Goal: Register for event/course

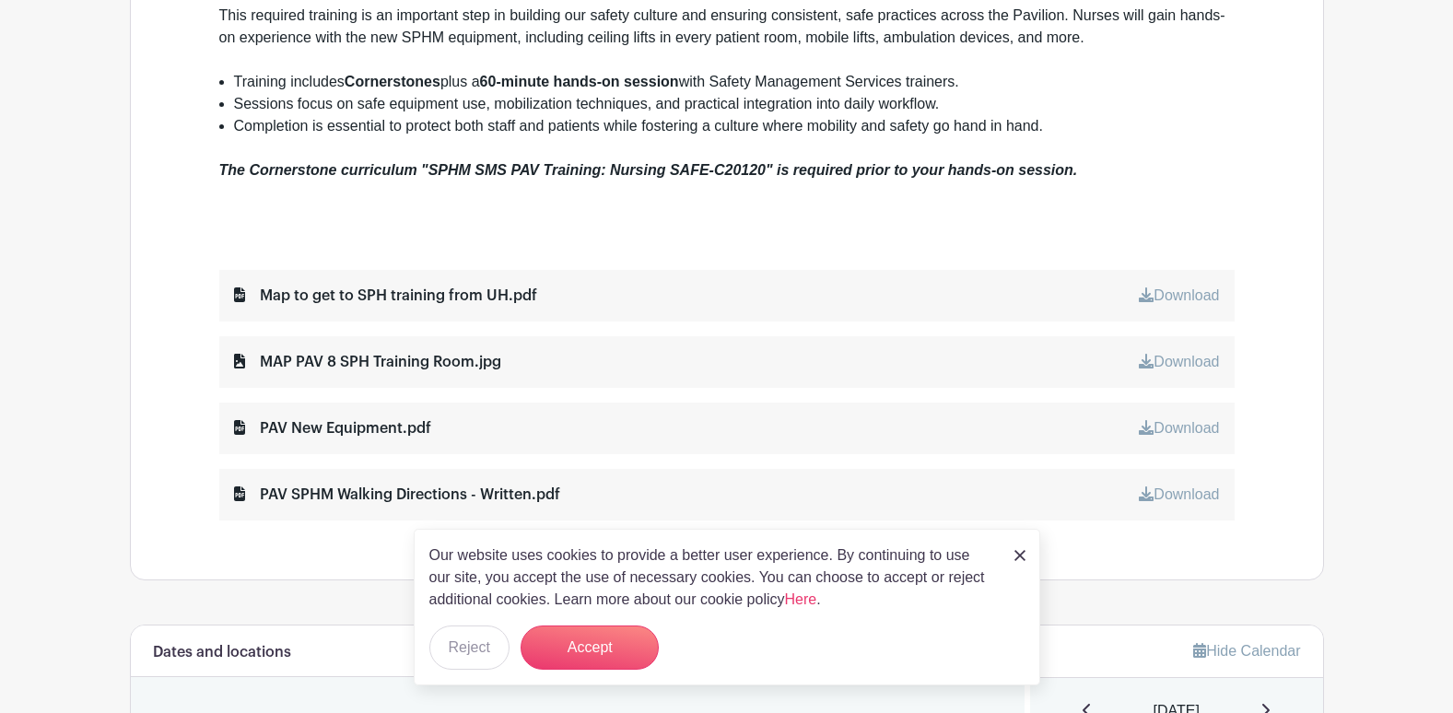
scroll to position [829, 0]
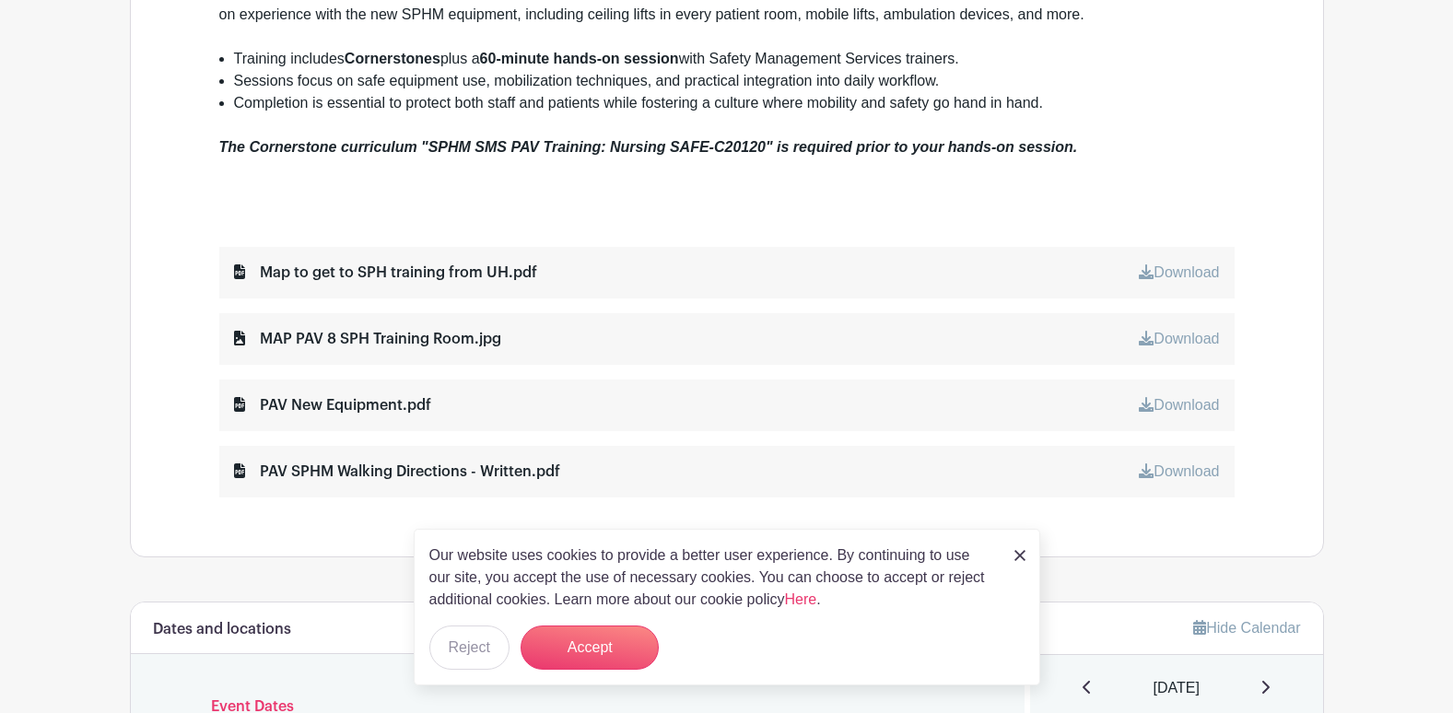
click at [1023, 555] on img at bounding box center [1019, 555] width 11 height 11
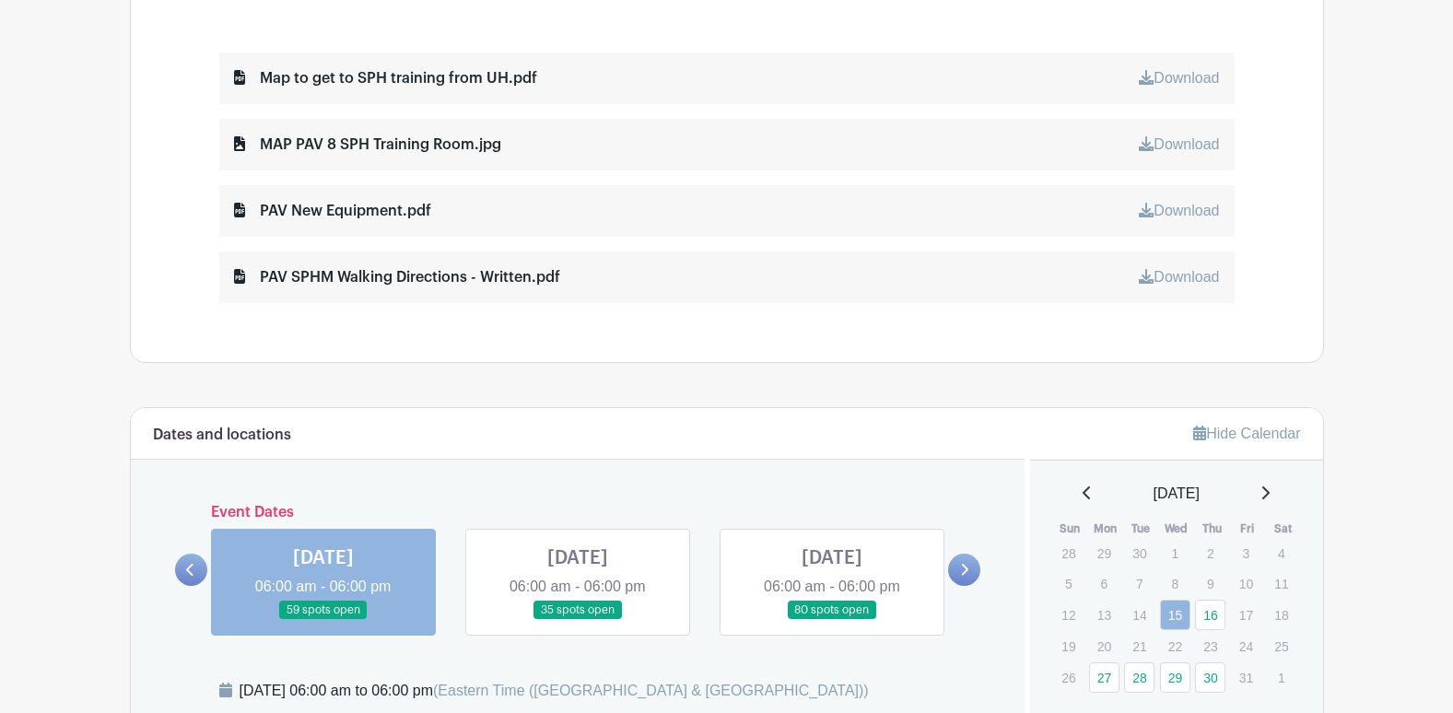
scroll to position [1105, 0]
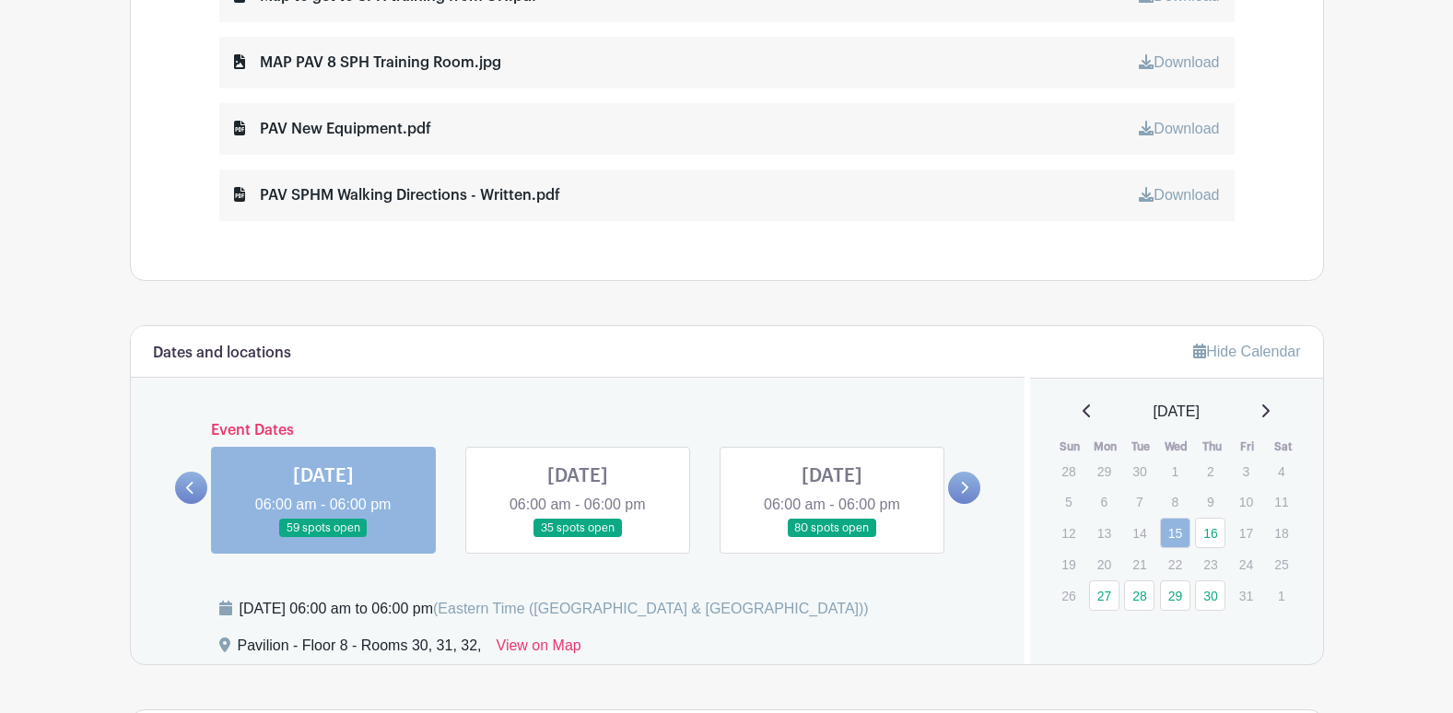
click at [323, 538] on link at bounding box center [323, 538] width 0 height 0
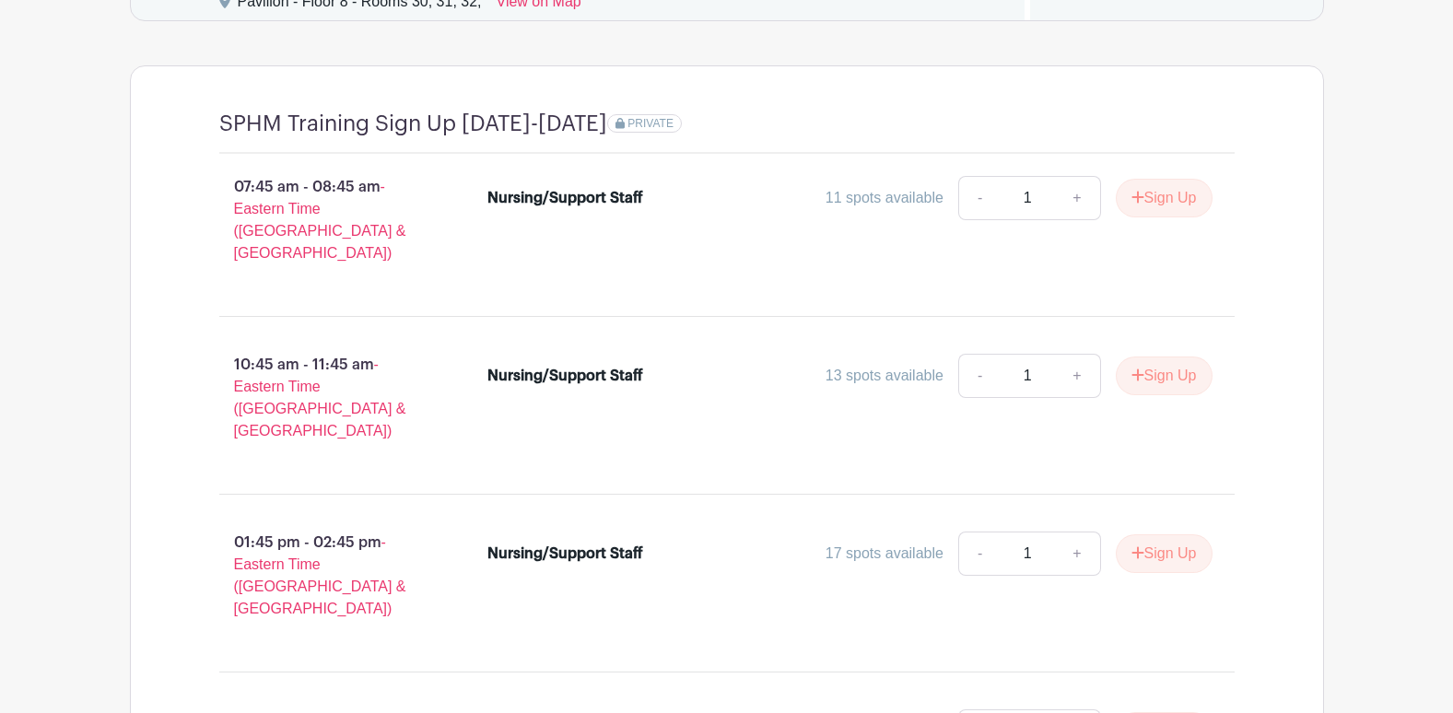
scroll to position [1750, 0]
click at [1172, 364] on button "Sign Up" at bounding box center [1163, 375] width 97 height 39
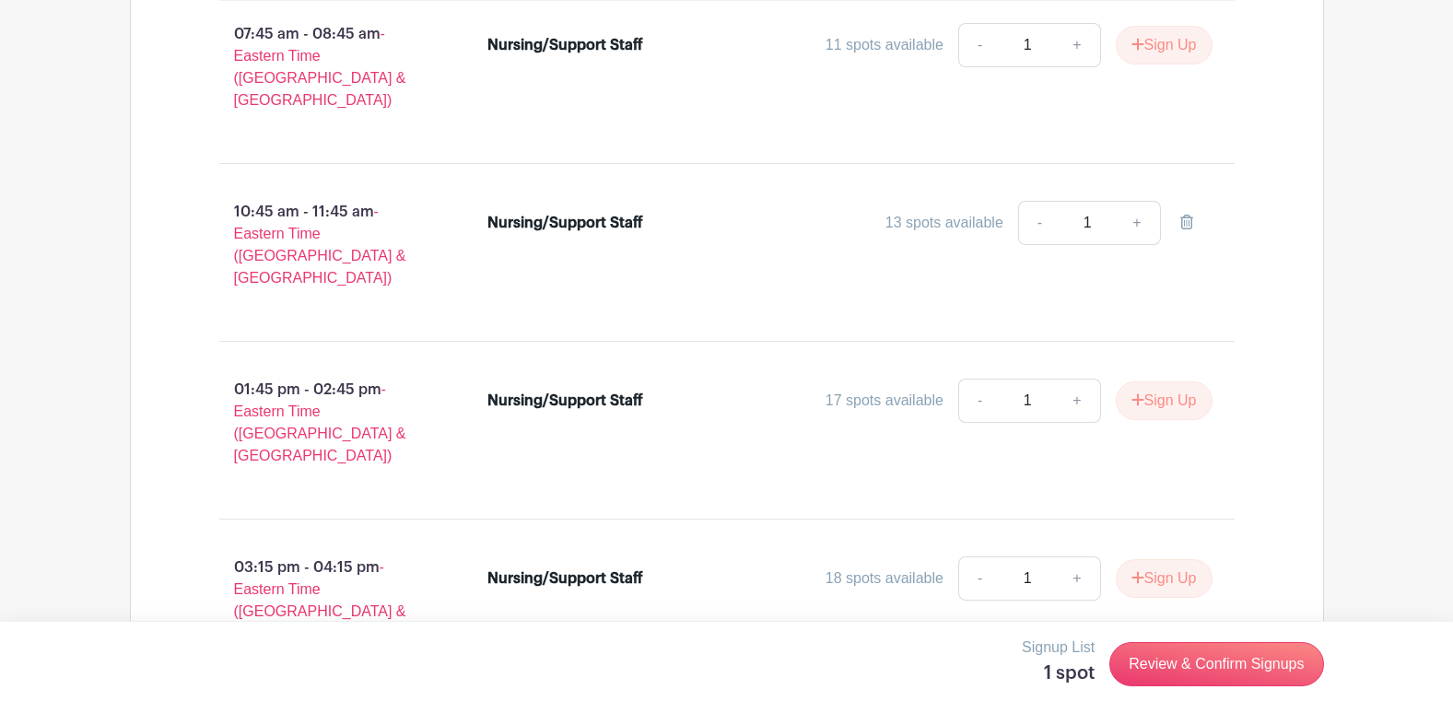
scroll to position [1934, 0]
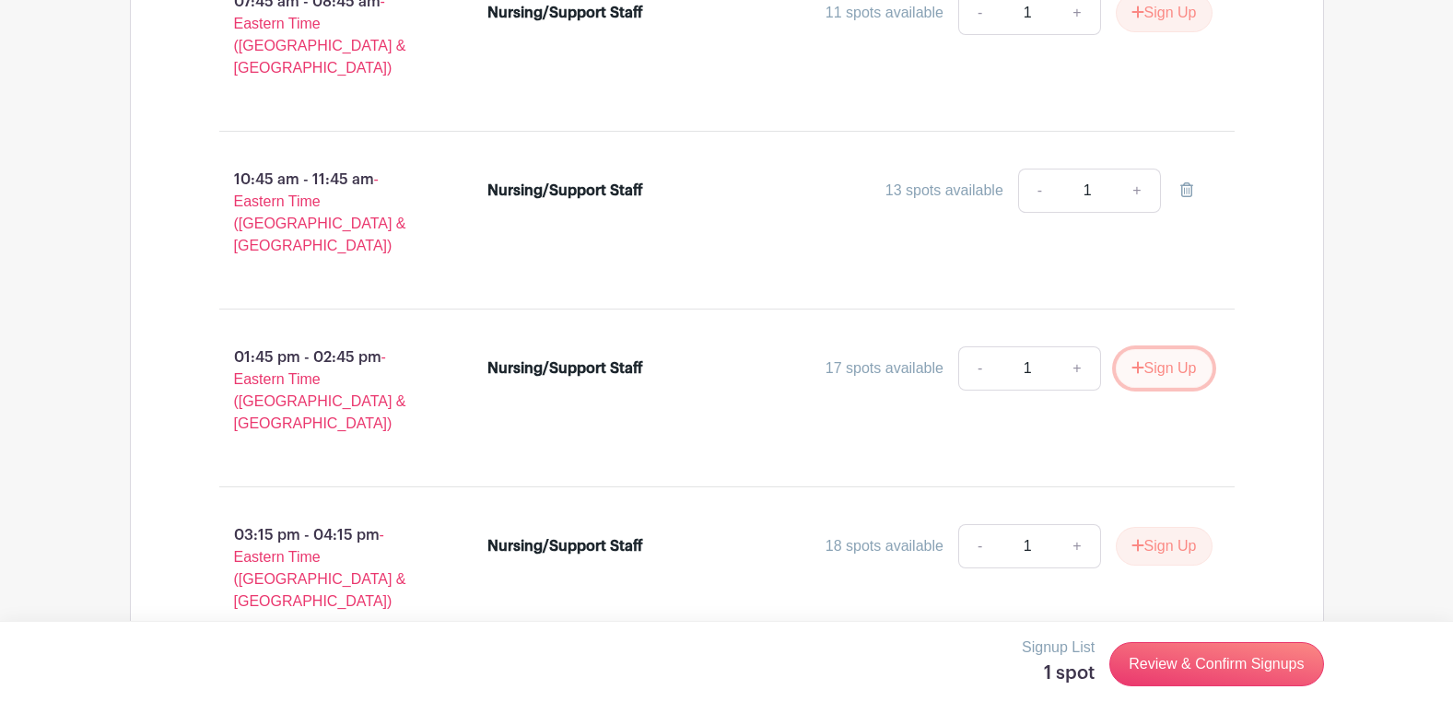
click at [1151, 349] on button "Sign Up" at bounding box center [1163, 368] width 97 height 39
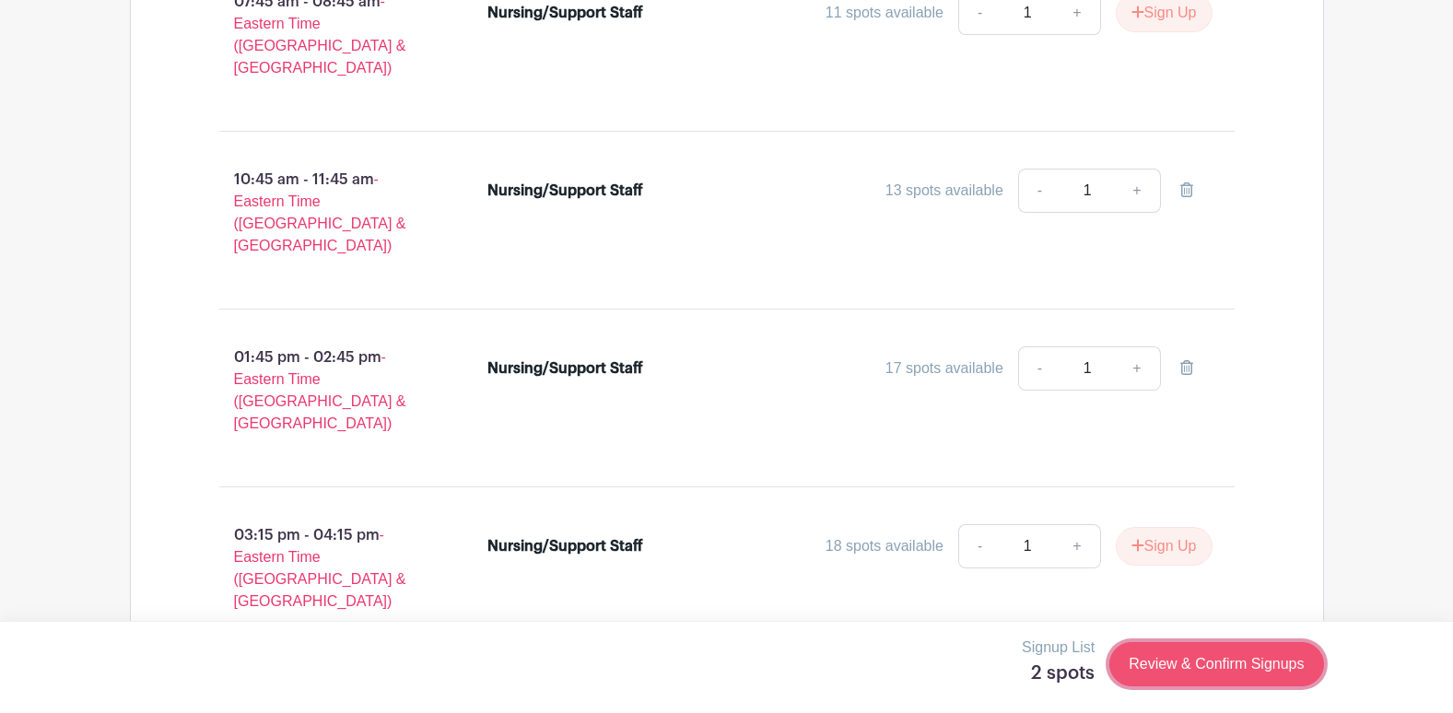
click at [1259, 653] on link "Review & Confirm Signups" at bounding box center [1216, 664] width 214 height 44
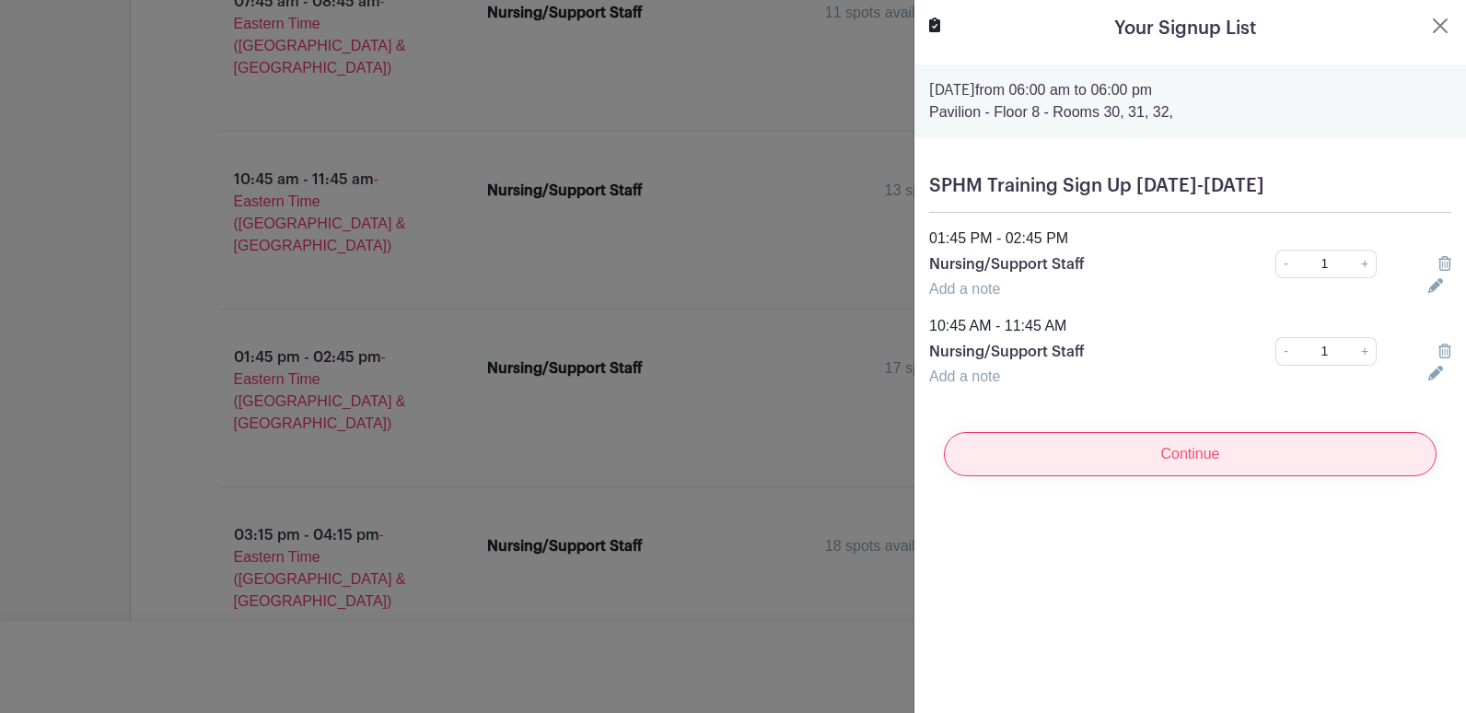
click at [1209, 475] on input "Continue" at bounding box center [1190, 454] width 493 height 44
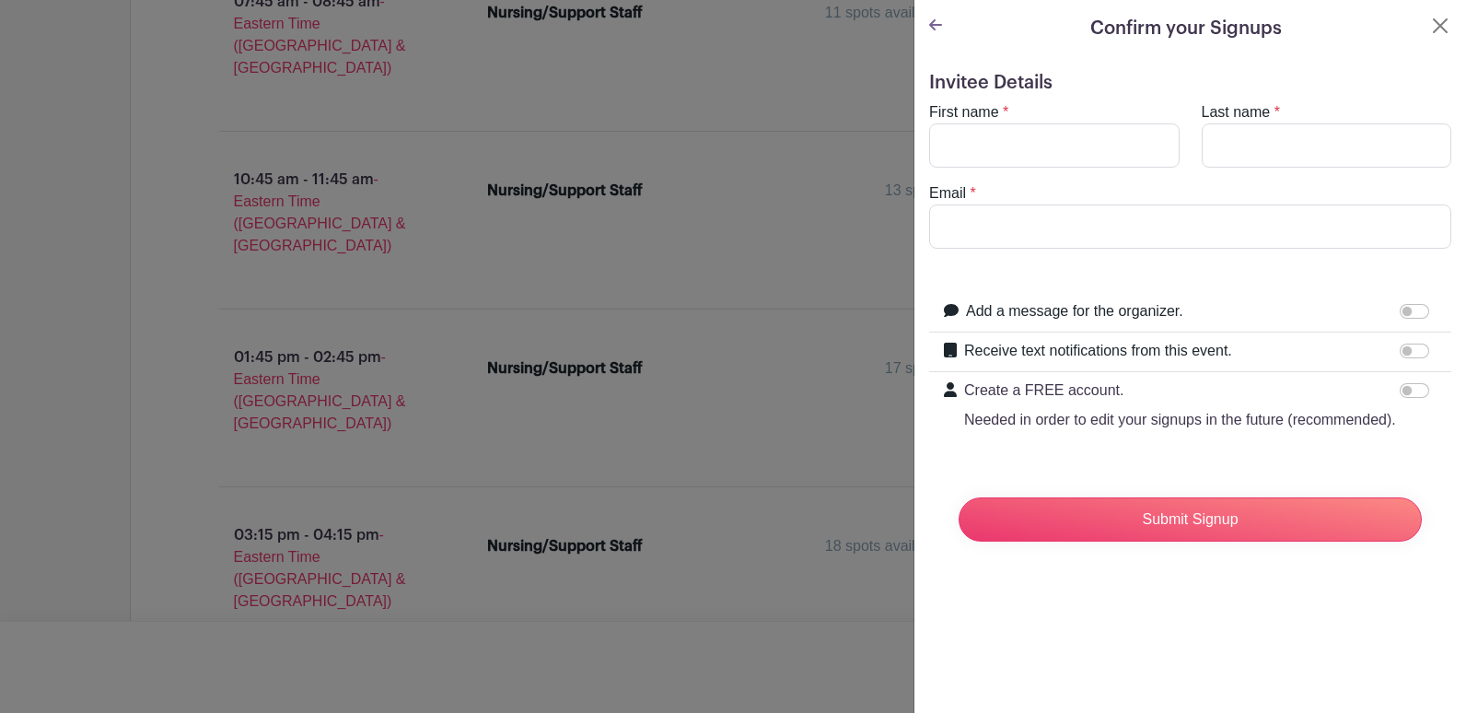
click at [939, 22] on icon at bounding box center [935, 25] width 13 height 15
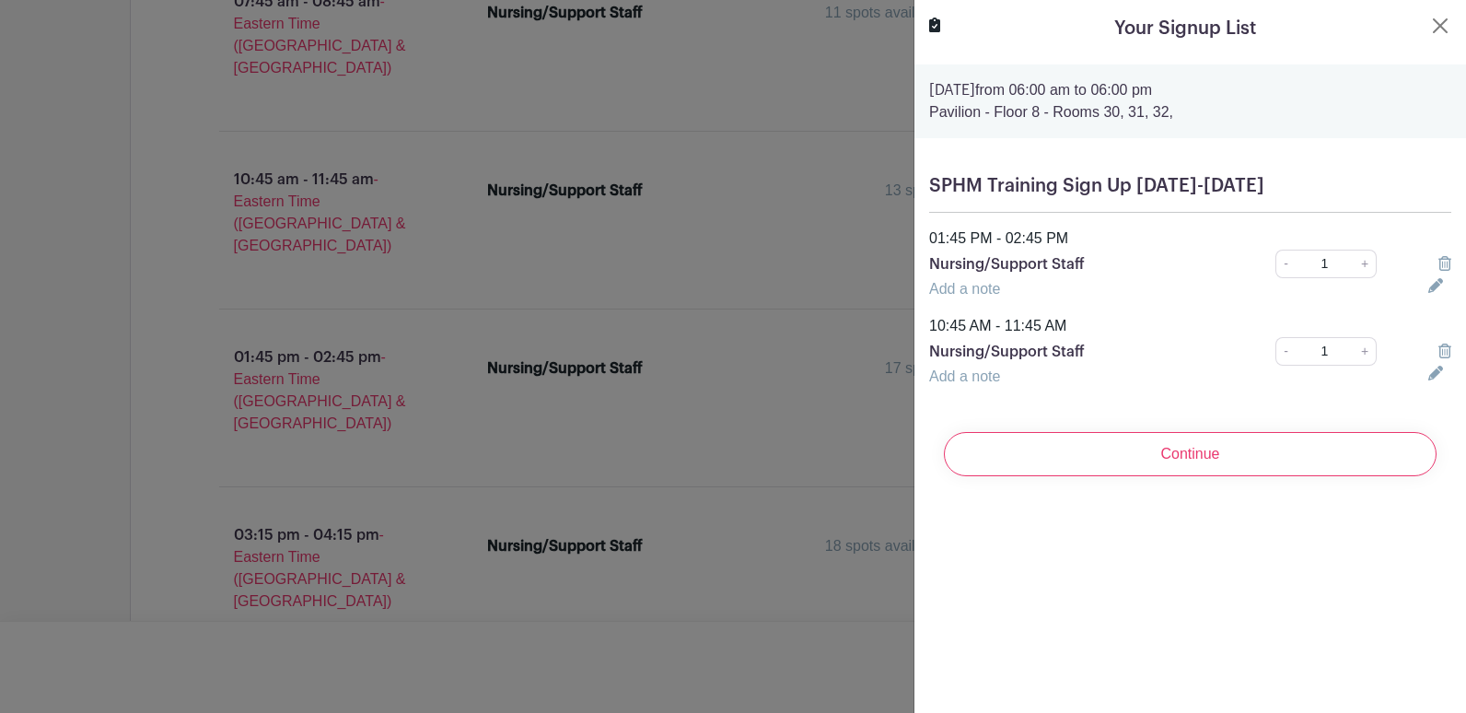
click at [1430, 284] on icon at bounding box center [1436, 285] width 15 height 15
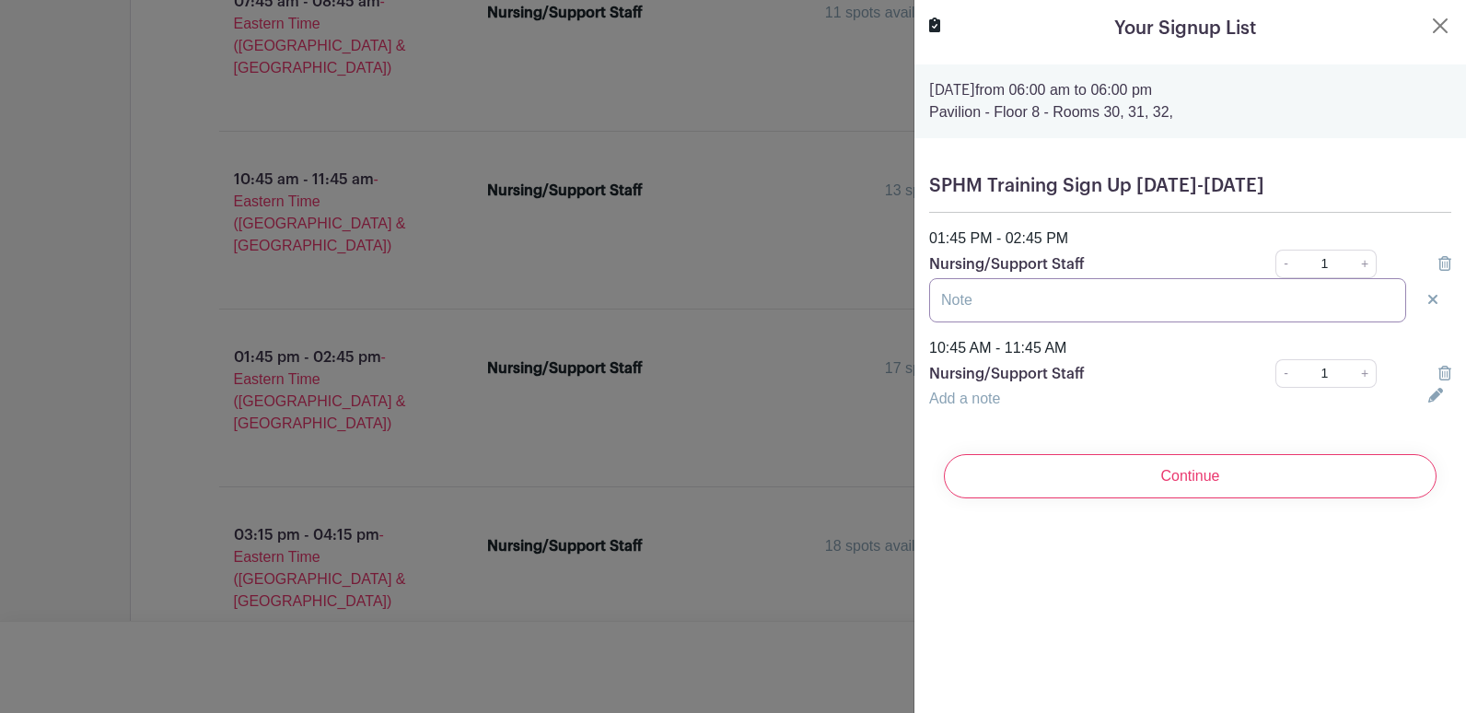
click at [1010, 303] on input "text" at bounding box center [1167, 300] width 477 height 44
type input "[PERSON_NAME]"
click at [1429, 393] on icon at bounding box center [1436, 395] width 15 height 15
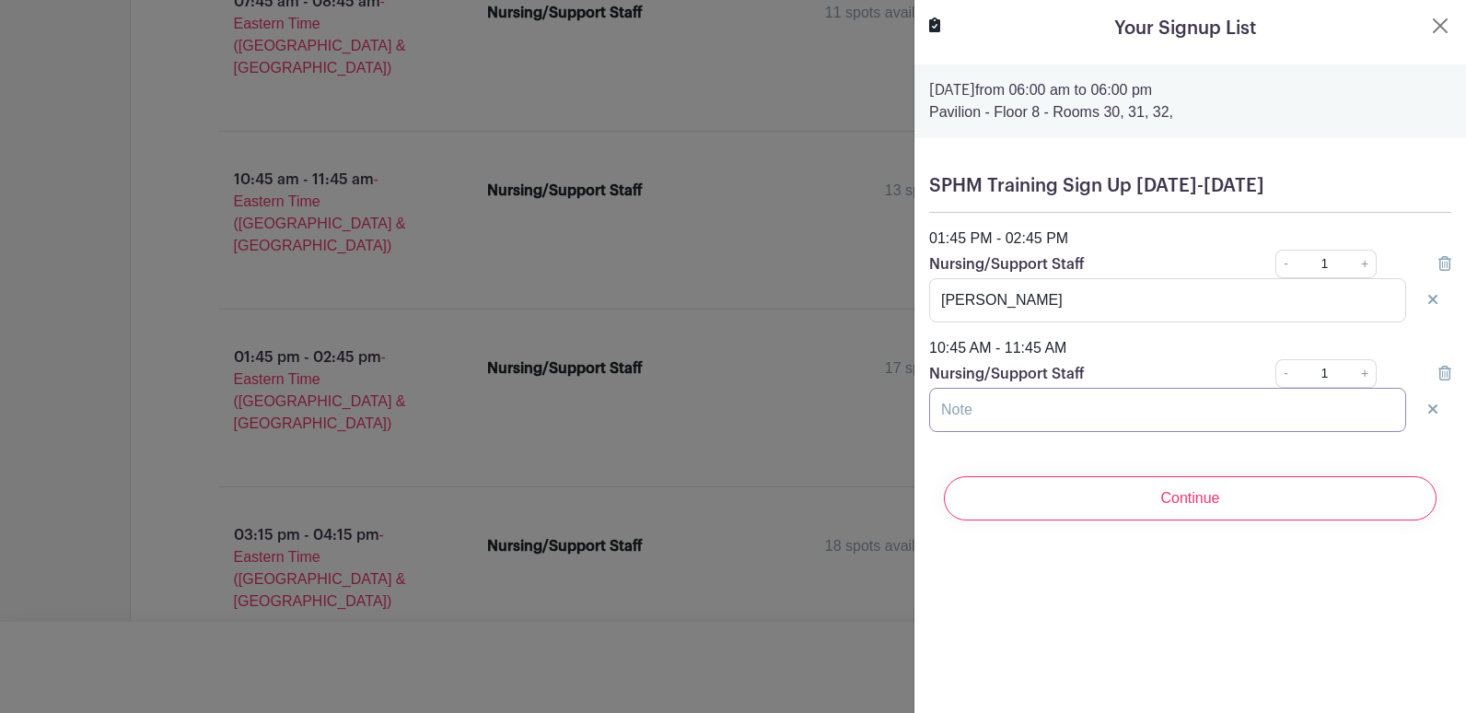
click at [993, 405] on input "text" at bounding box center [1167, 410] width 477 height 44
type input "[PERSON_NAME]"
click at [1316, 586] on div "Your Signup List [DATE] 06:00 am to 06:00 pm Pavilion - Floor 8 - Rooms 30, 31,…" at bounding box center [1190, 356] width 553 height 713
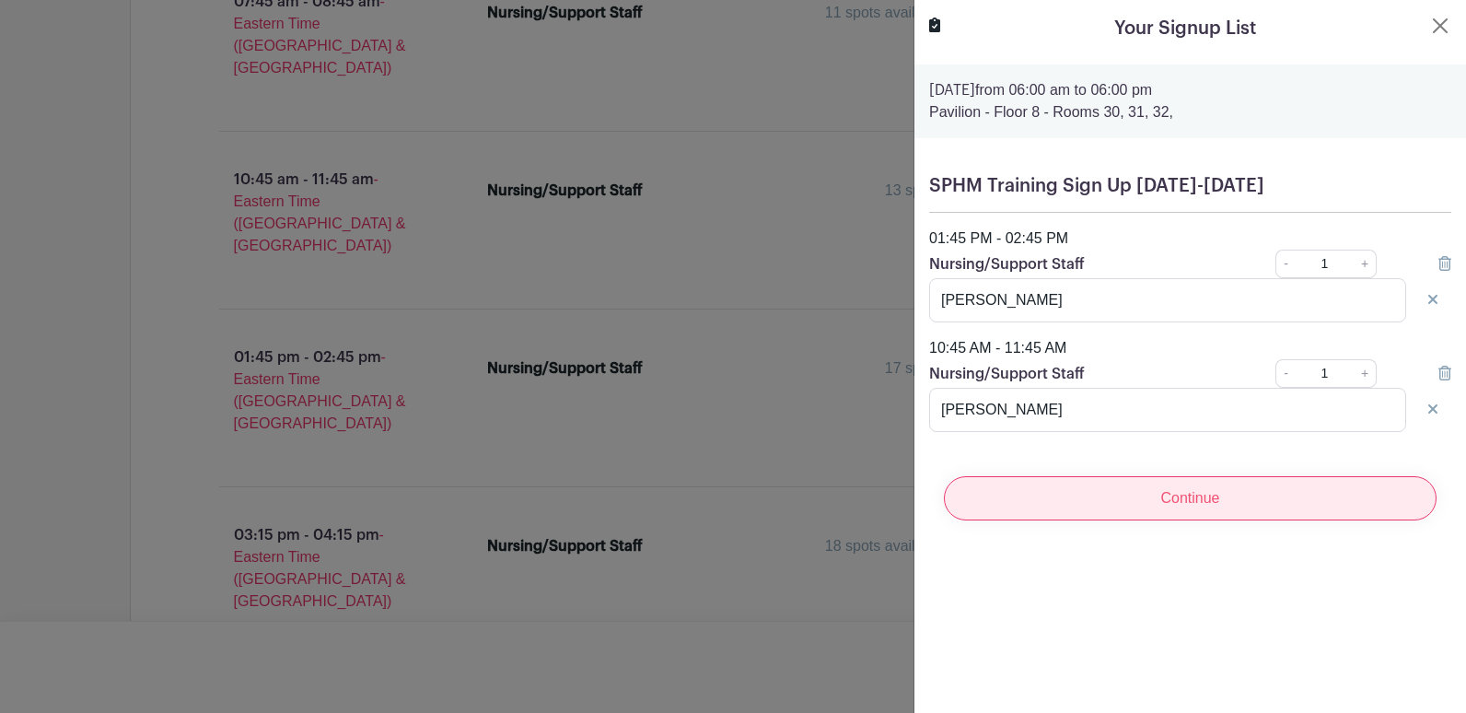
click at [1092, 485] on input "Continue" at bounding box center [1190, 498] width 493 height 44
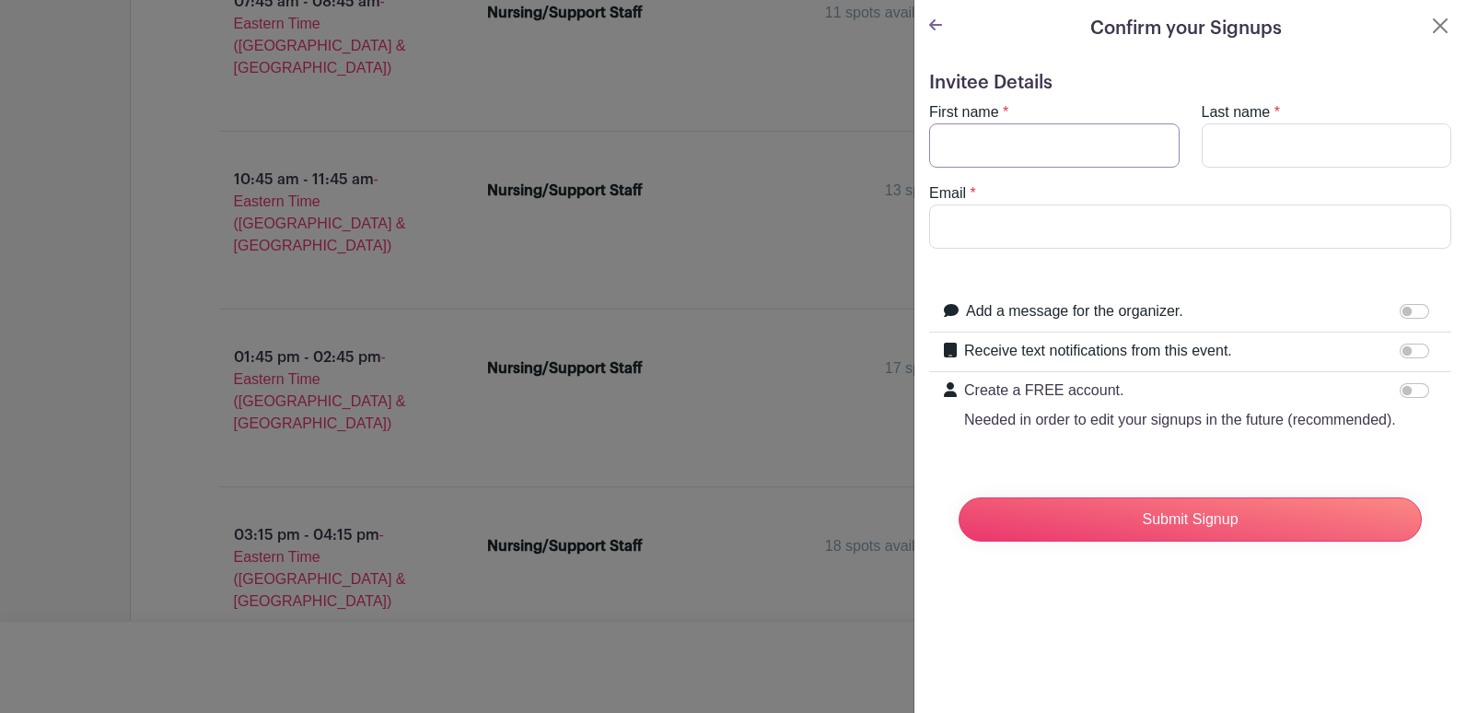
click at [1038, 155] on input "First name" at bounding box center [1054, 145] width 251 height 44
type input "[PERSON_NAME]"
type input "[EMAIL_ADDRESS][DOMAIN_NAME]"
click at [1177, 473] on form "Invitee Details First name * [PERSON_NAME] Last name * [PERSON_NAME] Email * [E…" at bounding box center [1190, 314] width 522 height 485
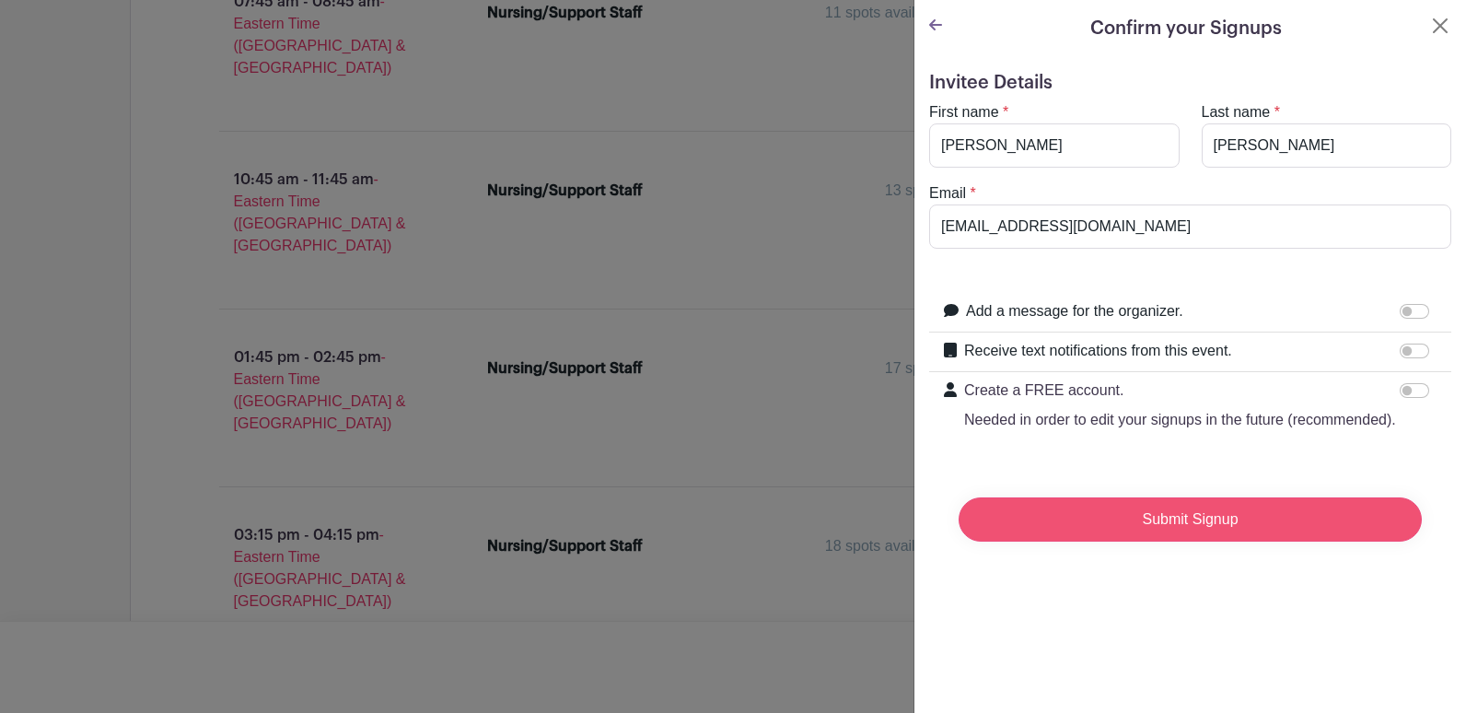
click at [1224, 535] on input "Submit Signup" at bounding box center [1190, 519] width 463 height 44
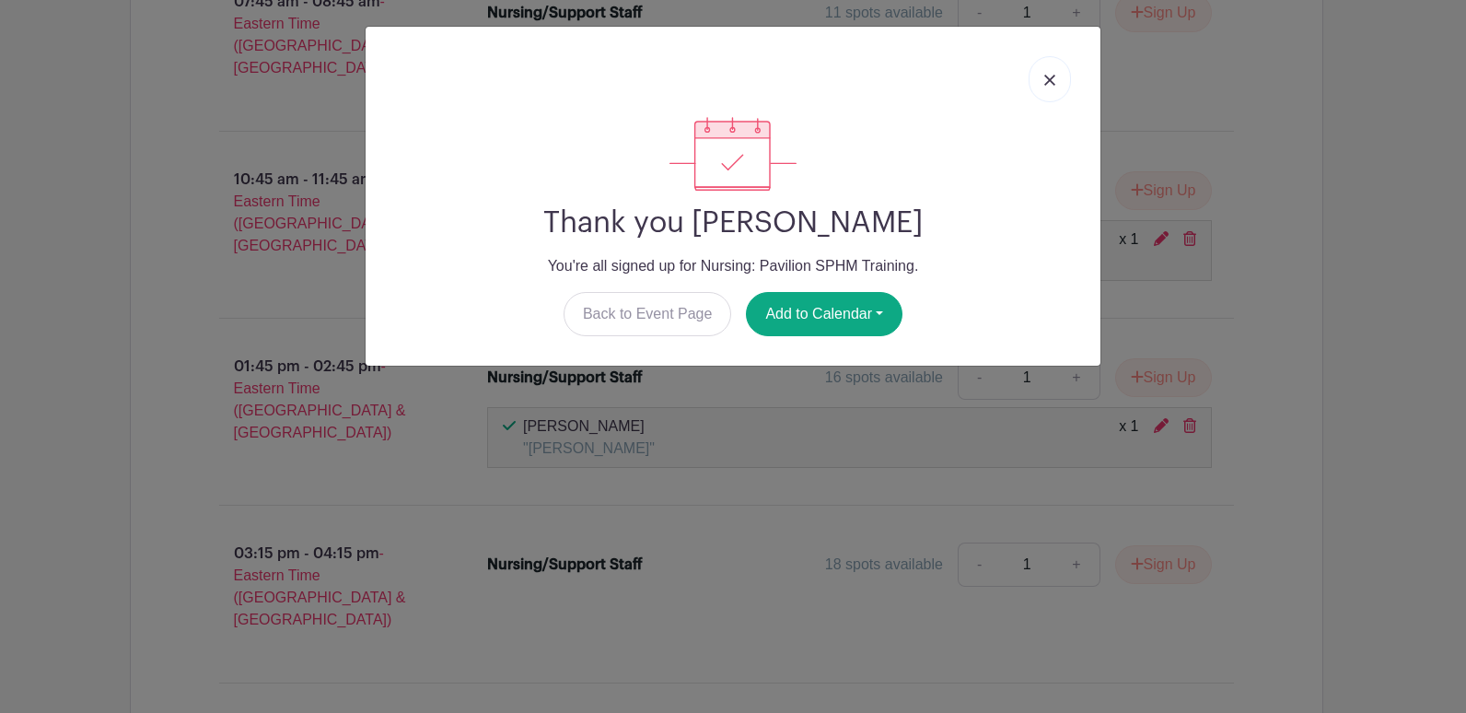
click at [1052, 86] on link at bounding box center [1050, 79] width 42 height 46
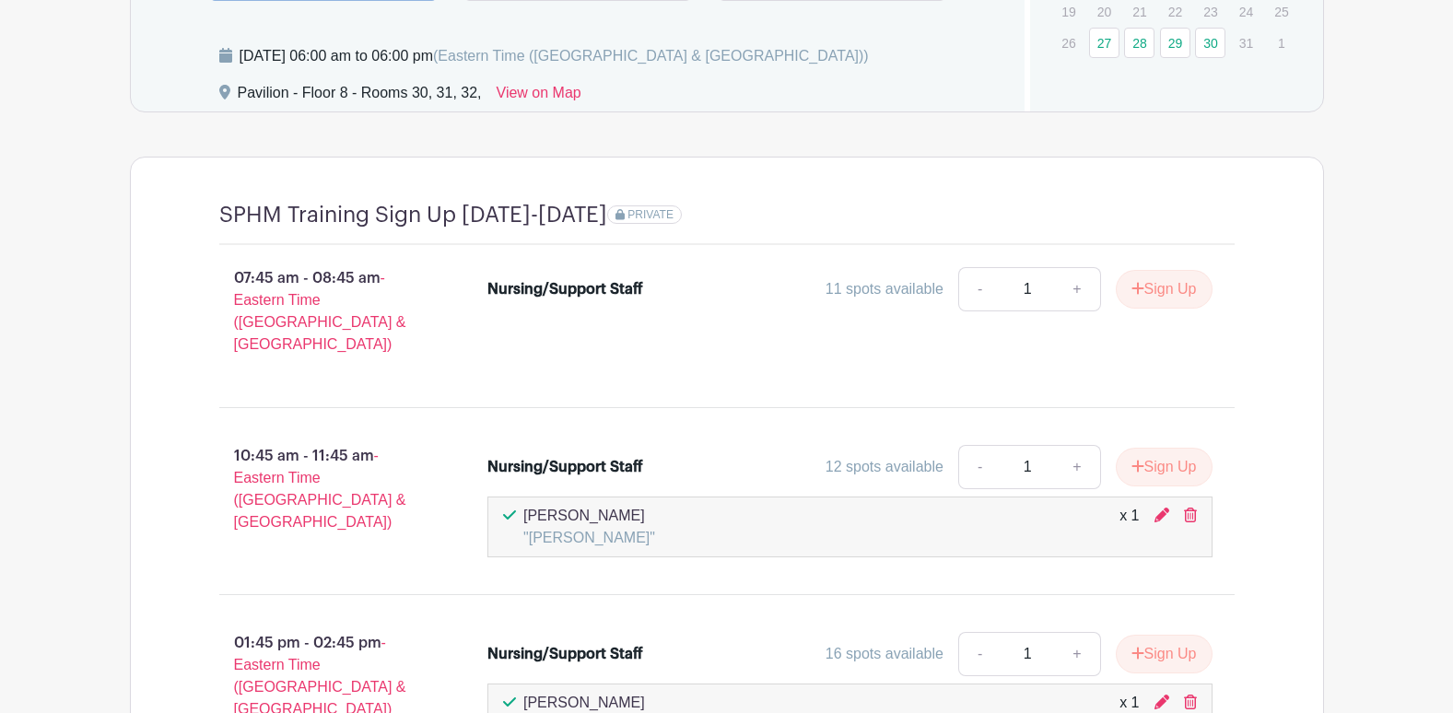
scroll to position [1382, 0]
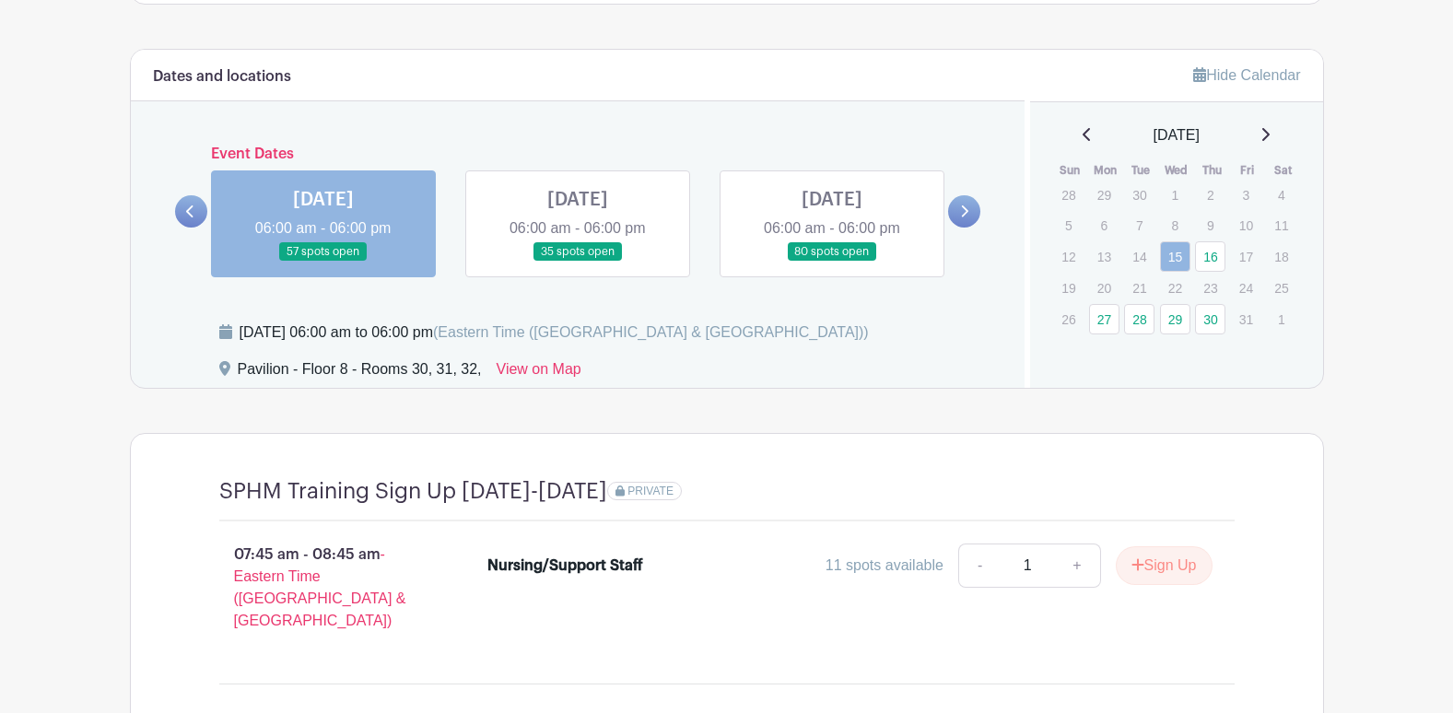
click at [578, 262] on link at bounding box center [578, 262] width 0 height 0
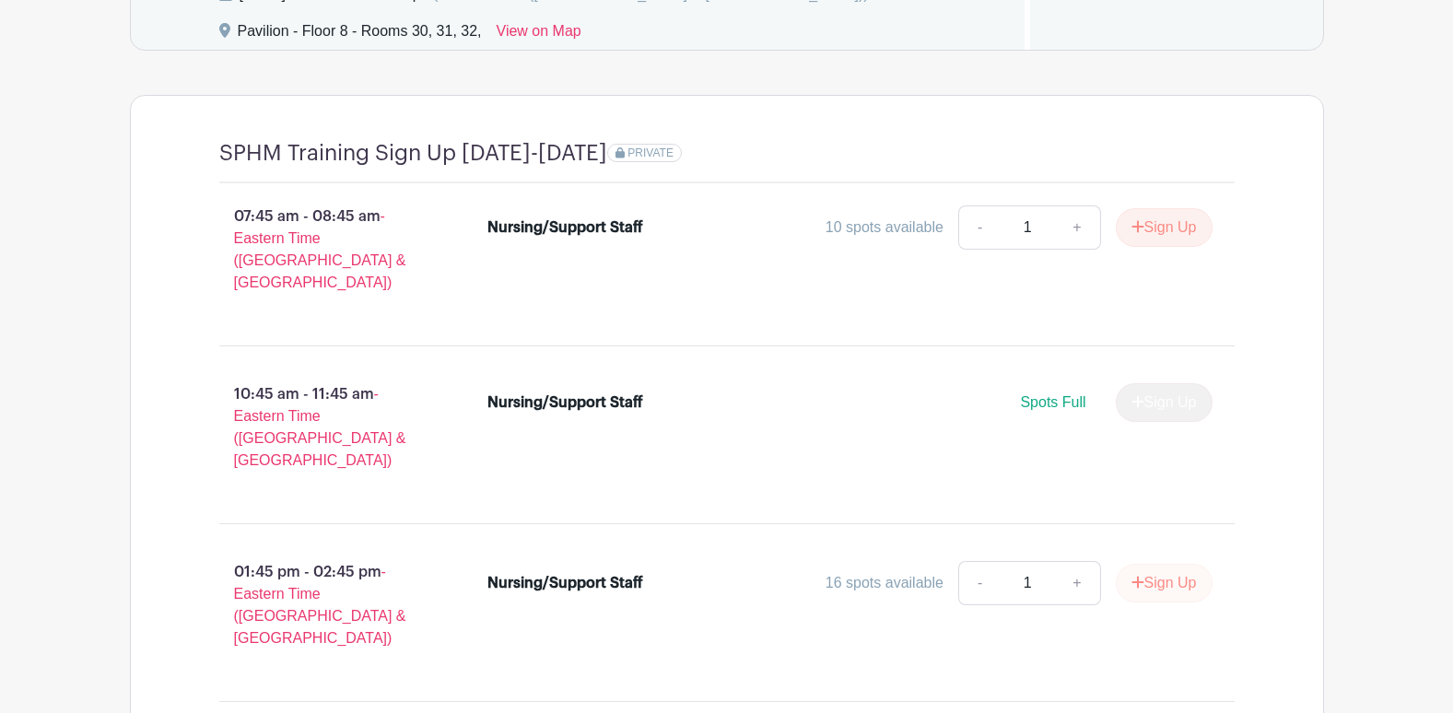
scroll to position [1750, 0]
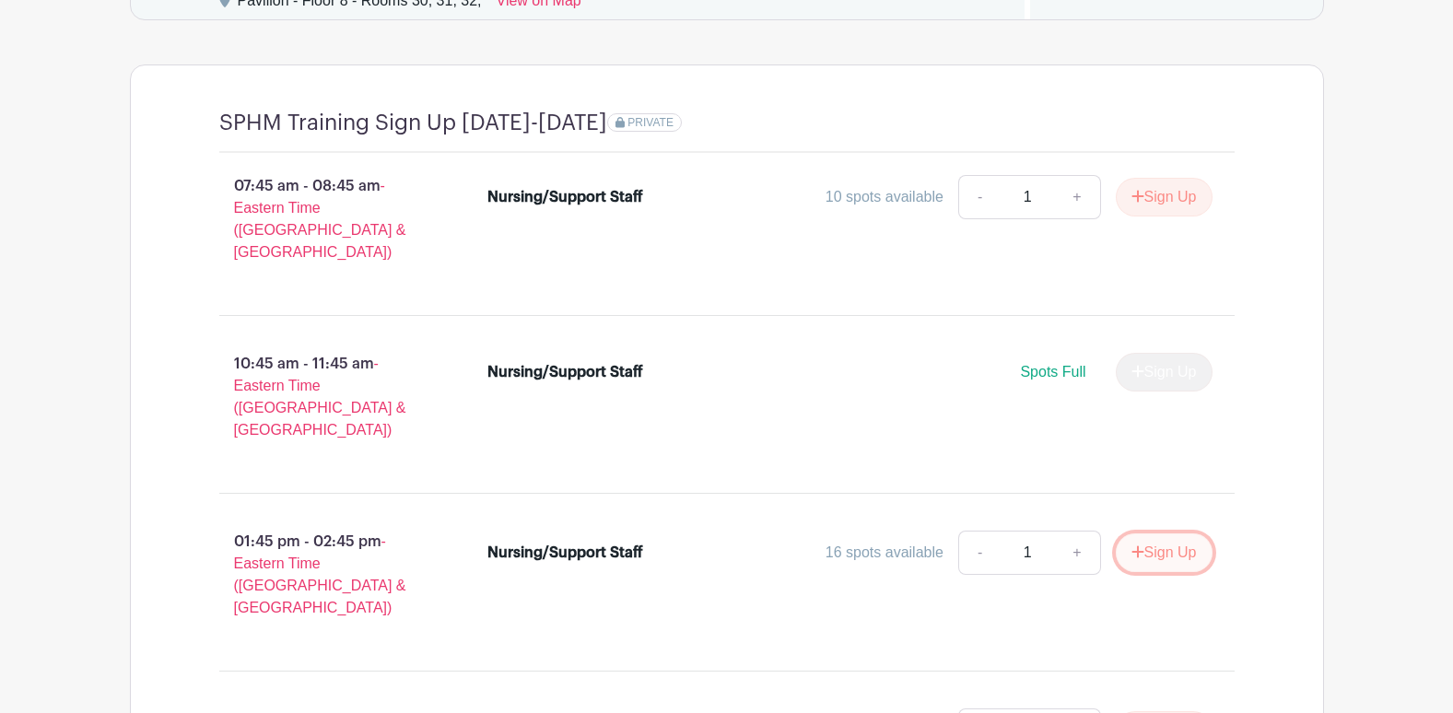
click at [1184, 533] on button "Sign Up" at bounding box center [1163, 552] width 97 height 39
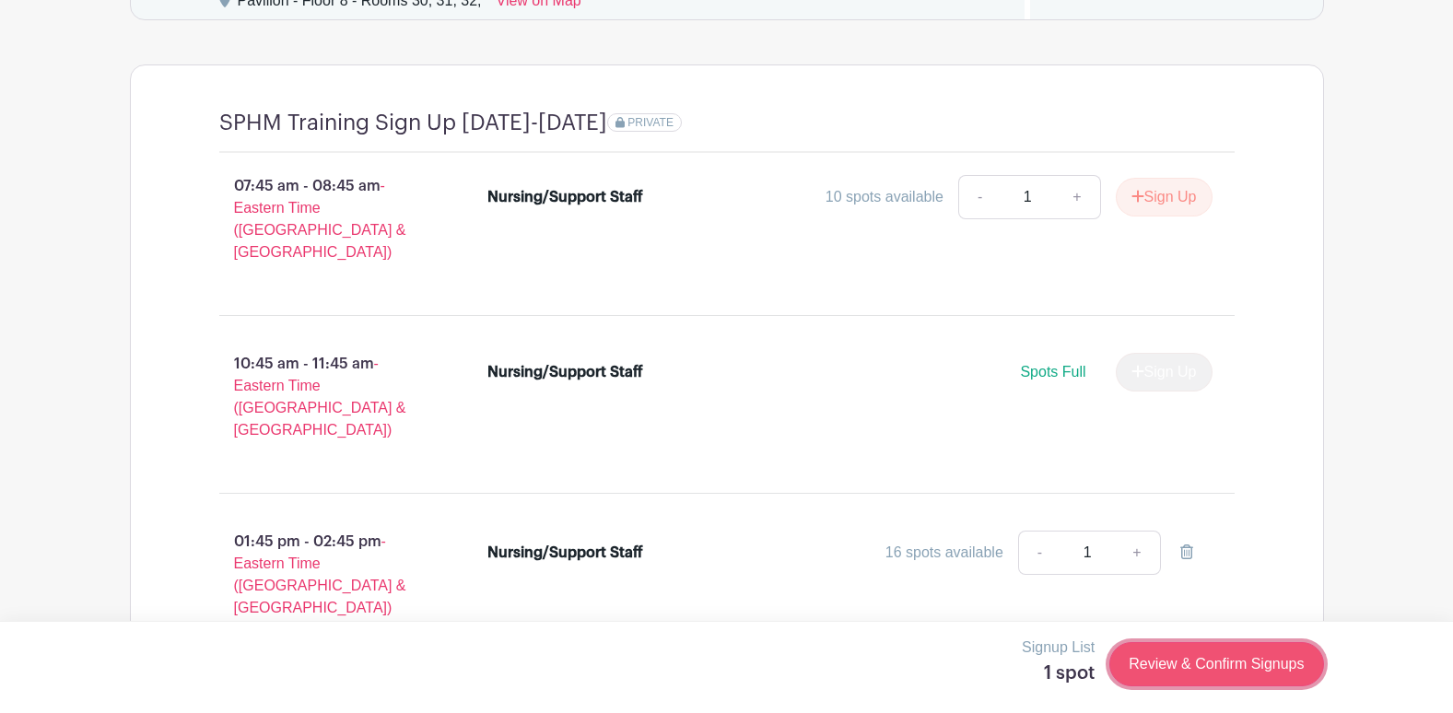
click at [1225, 680] on link "Review & Confirm Signups" at bounding box center [1216, 664] width 214 height 44
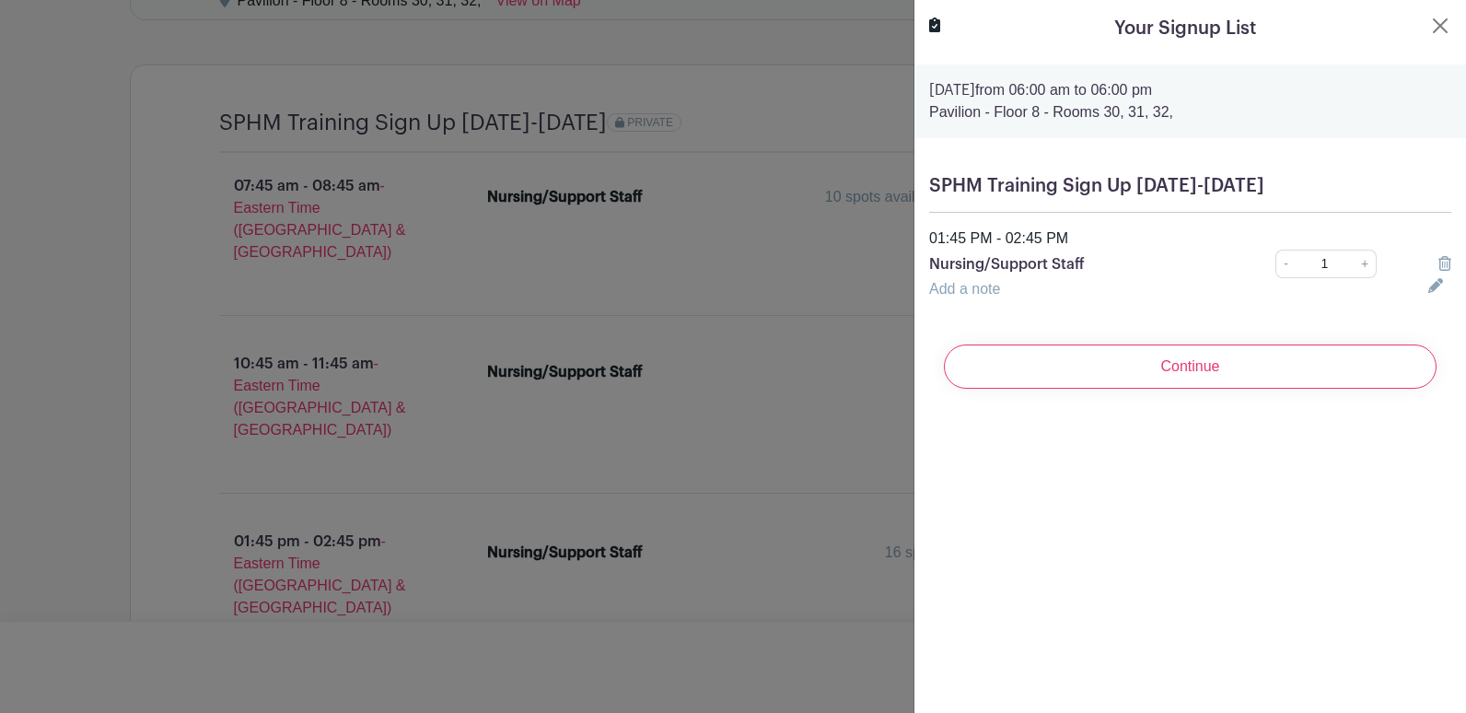
click at [1429, 284] on icon at bounding box center [1436, 285] width 15 height 15
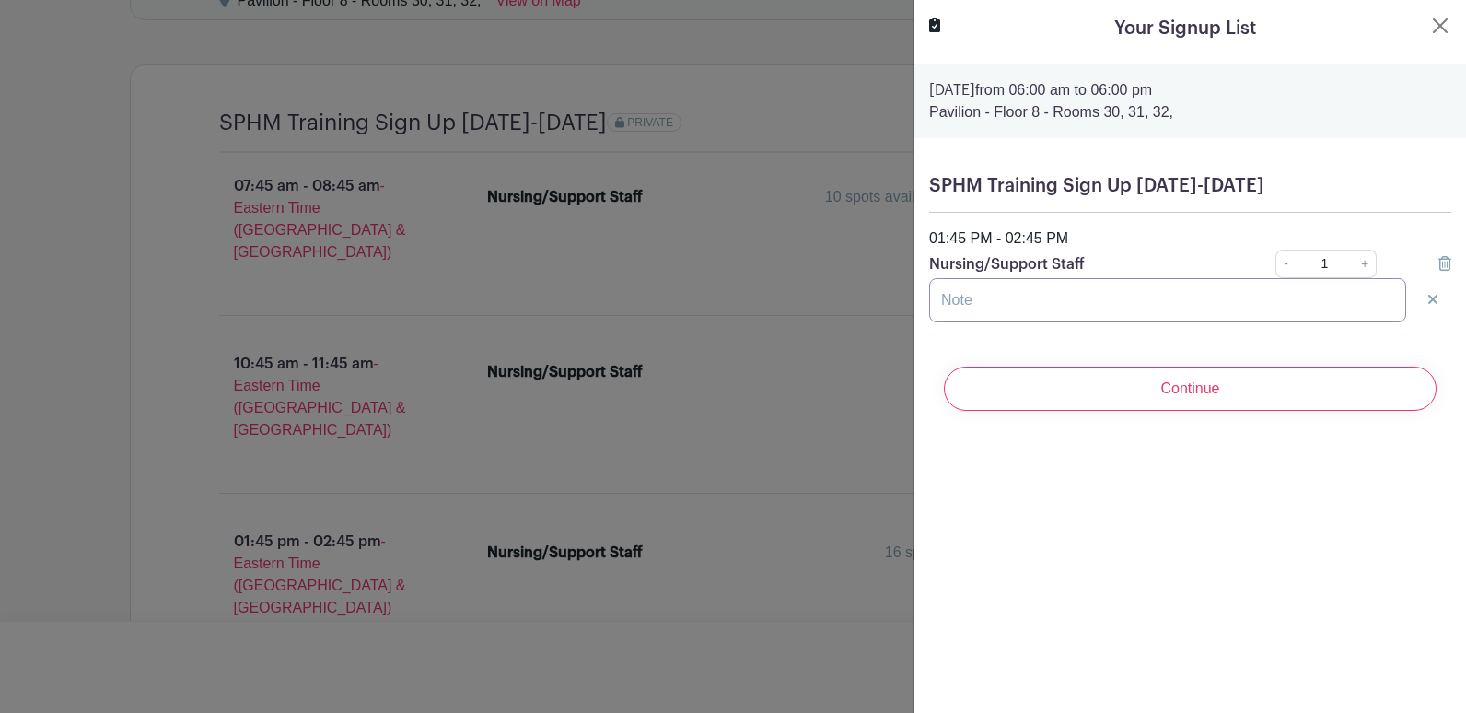
click at [1069, 300] on input "text" at bounding box center [1167, 300] width 477 height 44
click at [1141, 310] on input "[PERSON_NAME]" at bounding box center [1167, 300] width 477 height 44
type input "[PERSON_NAME]"
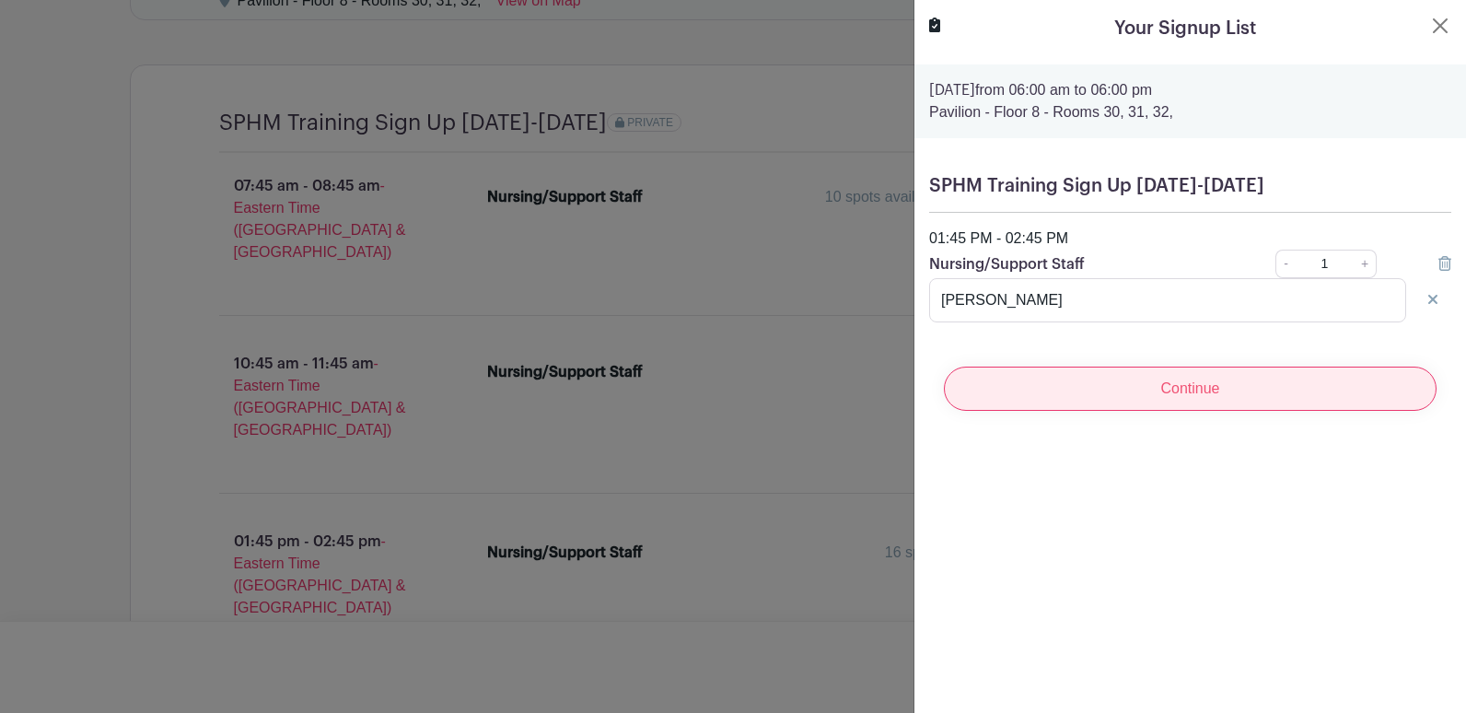
click at [1211, 390] on input "Continue" at bounding box center [1190, 389] width 493 height 44
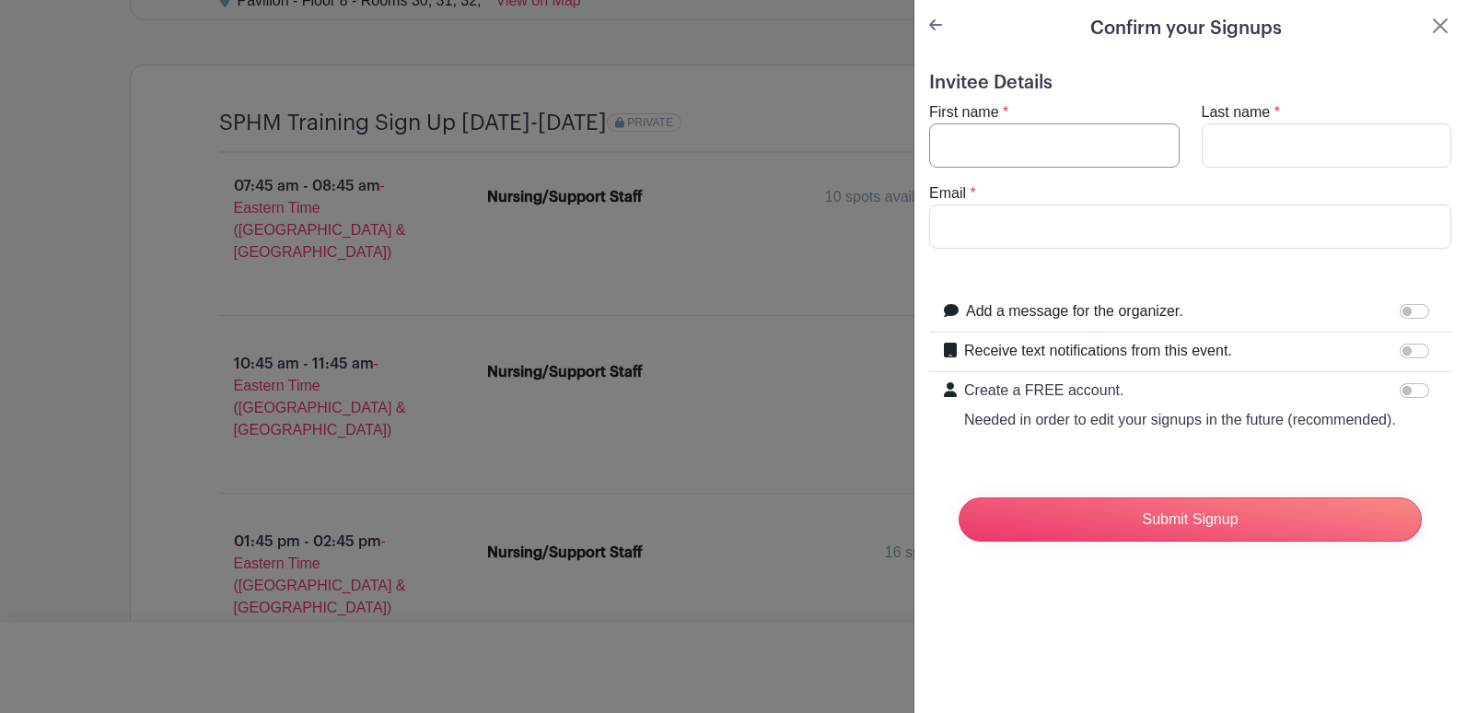
click at [974, 148] on input "First name" at bounding box center [1054, 145] width 251 height 44
type input "[PERSON_NAME]"
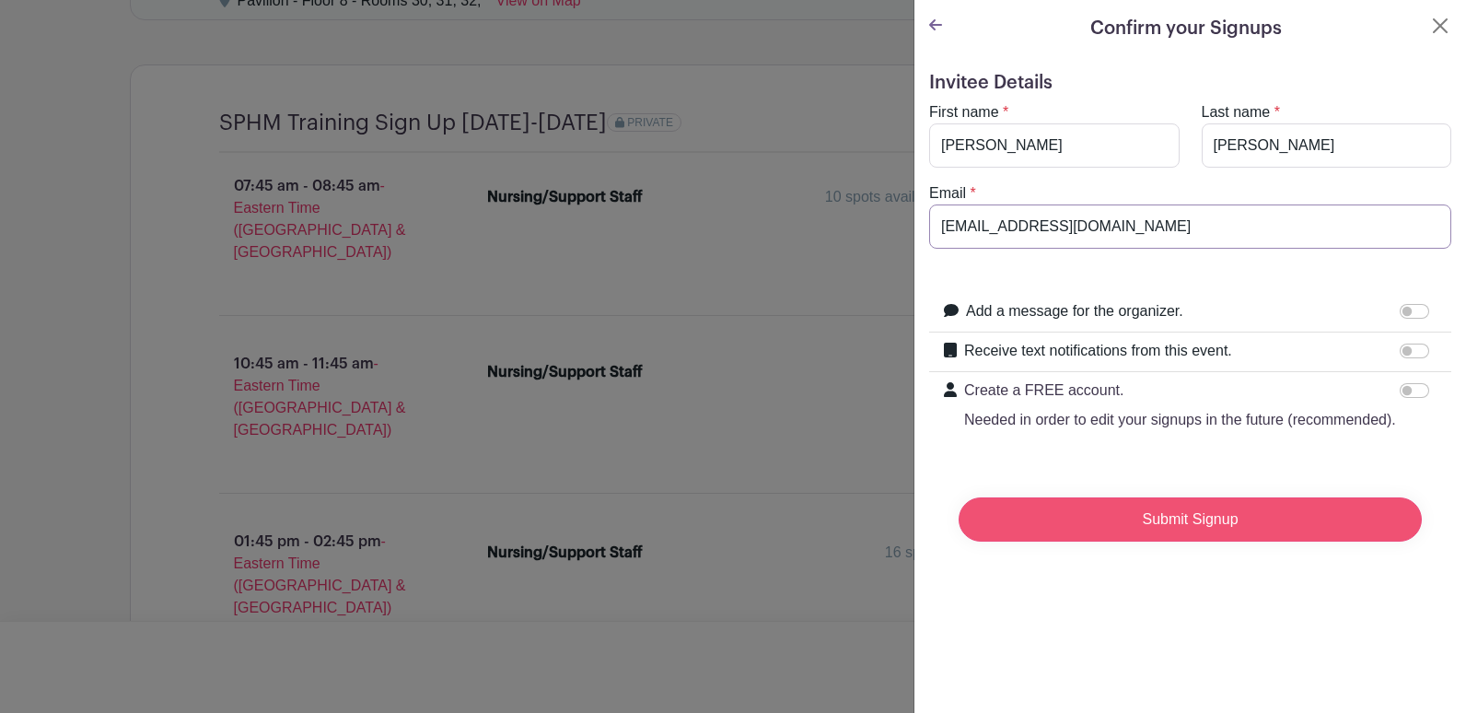
type input "[EMAIL_ADDRESS][DOMAIN_NAME]"
click at [1125, 542] on input "Submit Signup" at bounding box center [1190, 519] width 463 height 44
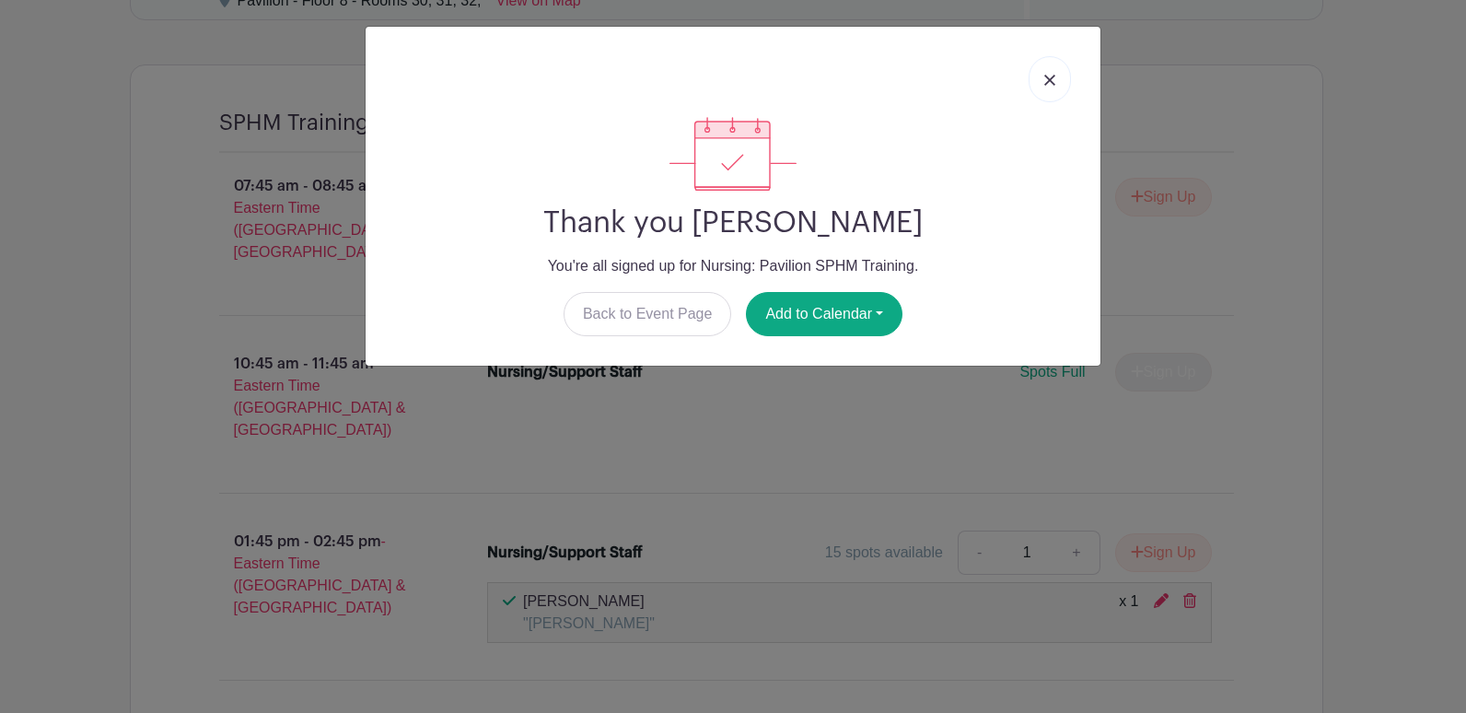
click at [1046, 85] on img at bounding box center [1050, 80] width 11 height 11
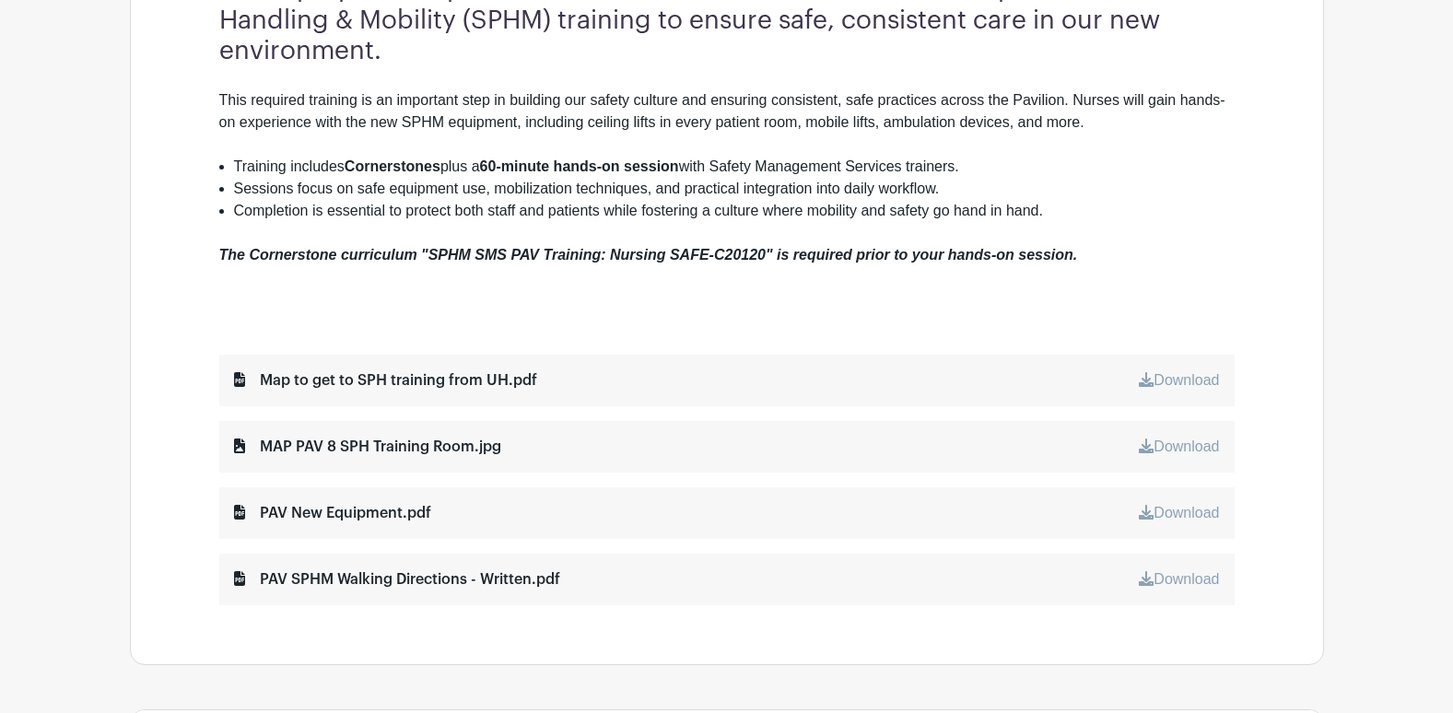
scroll to position [829, 0]
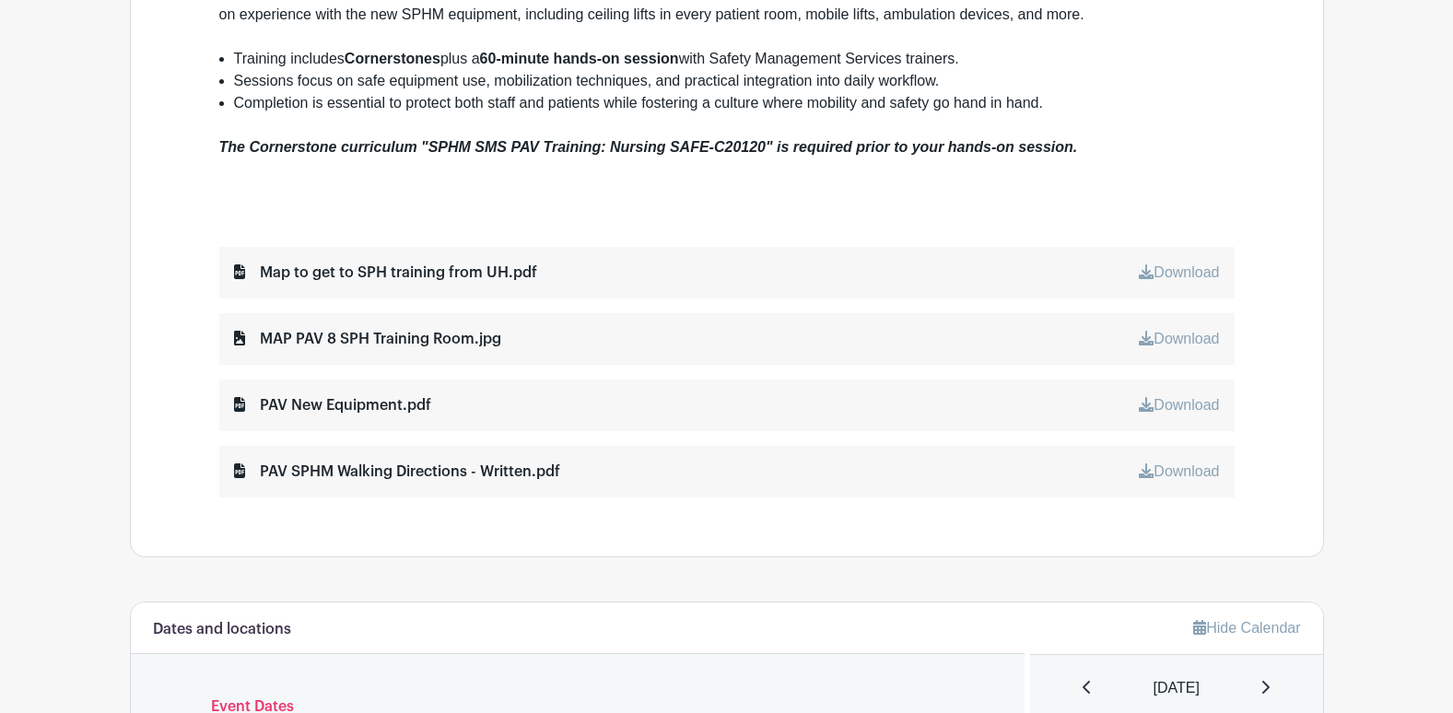
click at [1214, 287] on div "Map to get to SPH training from UH.pdf Download" at bounding box center [726, 273] width 1015 height 52
click at [1189, 267] on link "Download" at bounding box center [1179, 272] width 80 height 16
click at [1170, 345] on link "Download" at bounding box center [1179, 339] width 80 height 16
click at [1194, 474] on link "Download" at bounding box center [1179, 471] width 80 height 16
click at [358, 336] on div "MAP PAV 8 SPH Training Room.jpg" at bounding box center [367, 339] width 267 height 22
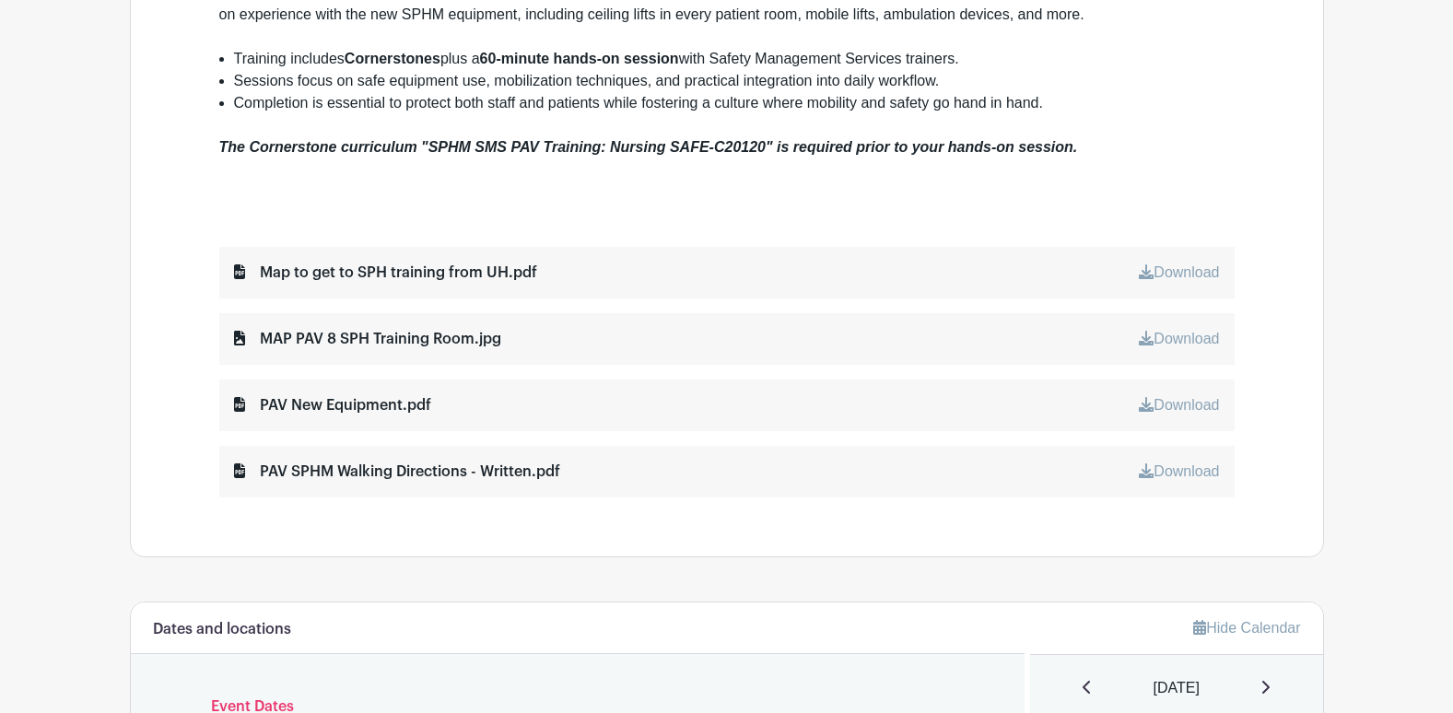
click at [1155, 341] on link "Download" at bounding box center [1179, 339] width 80 height 16
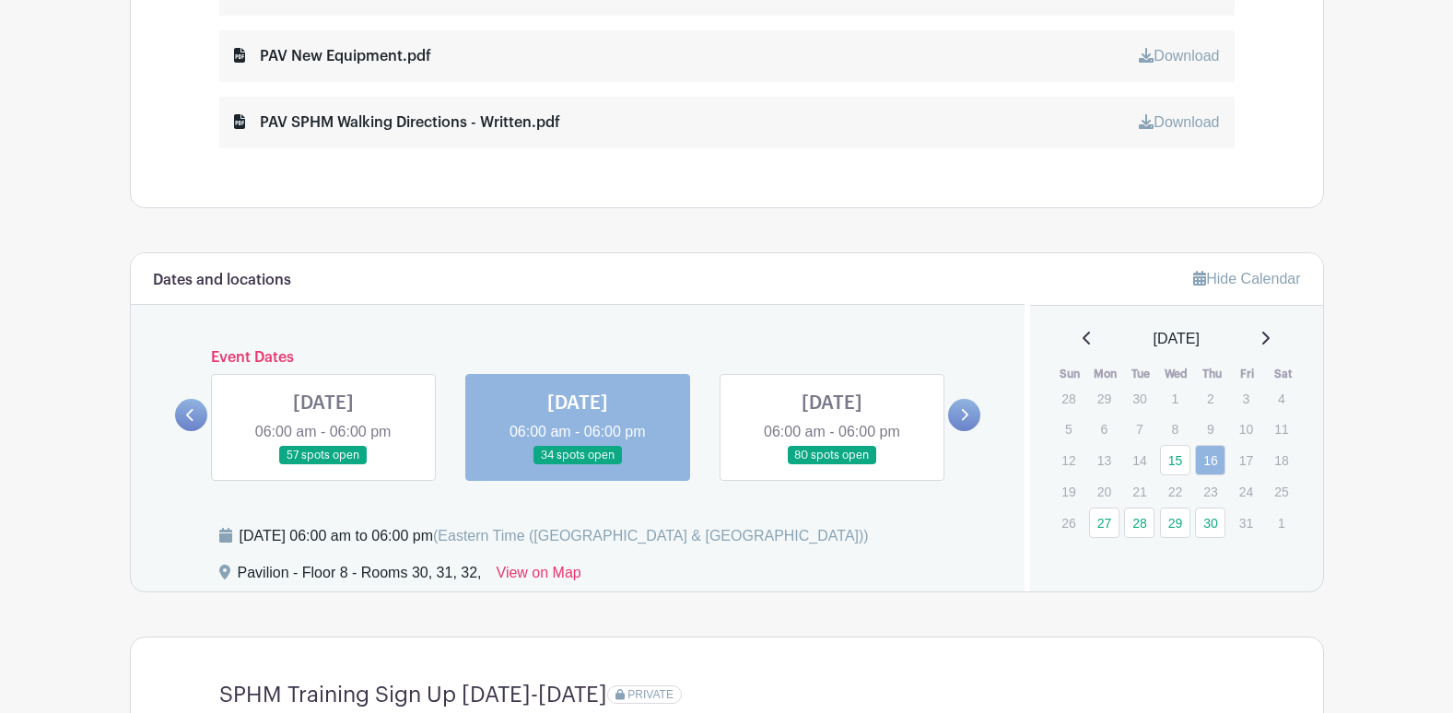
scroll to position [1382, 0]
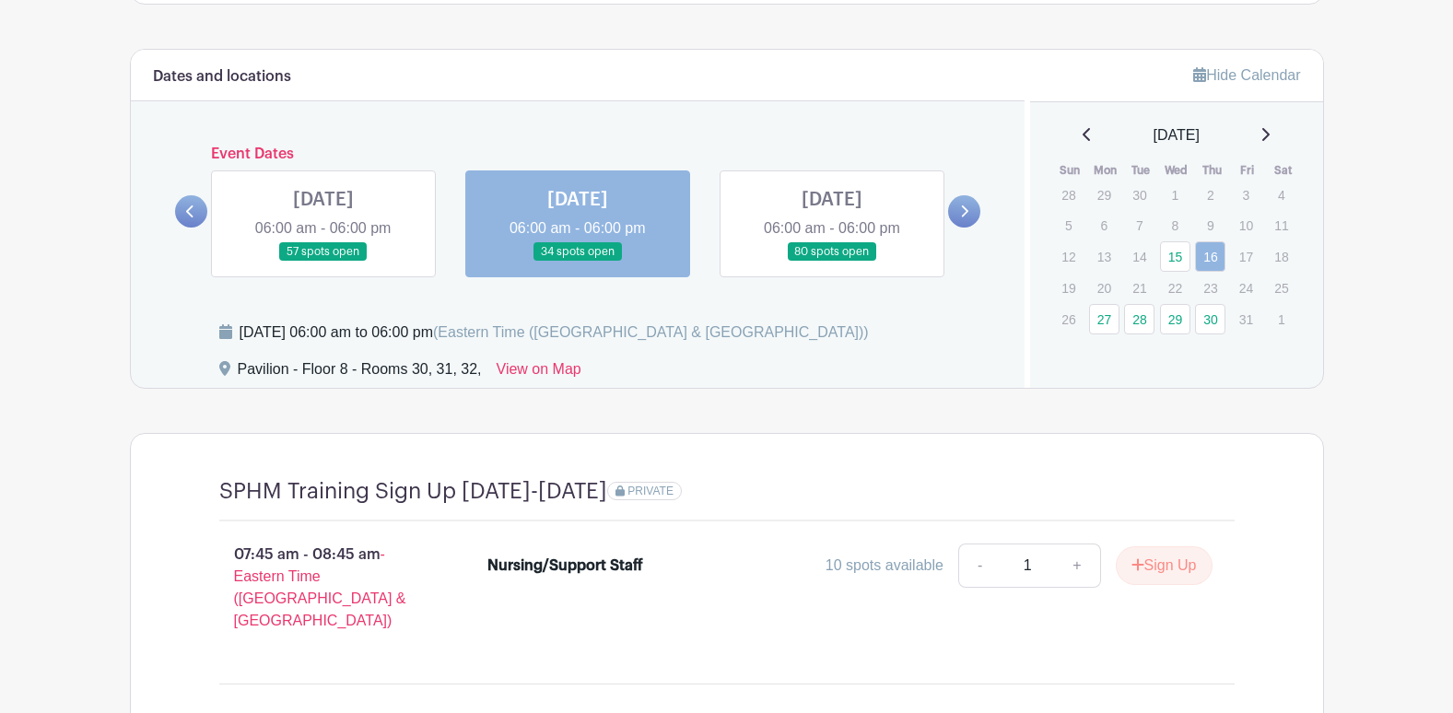
click at [1265, 128] on div "[DATE]" at bounding box center [1176, 135] width 249 height 22
click at [1269, 131] on icon at bounding box center [1265, 134] width 7 height 13
click at [1142, 229] on link "4" at bounding box center [1139, 228] width 30 height 30
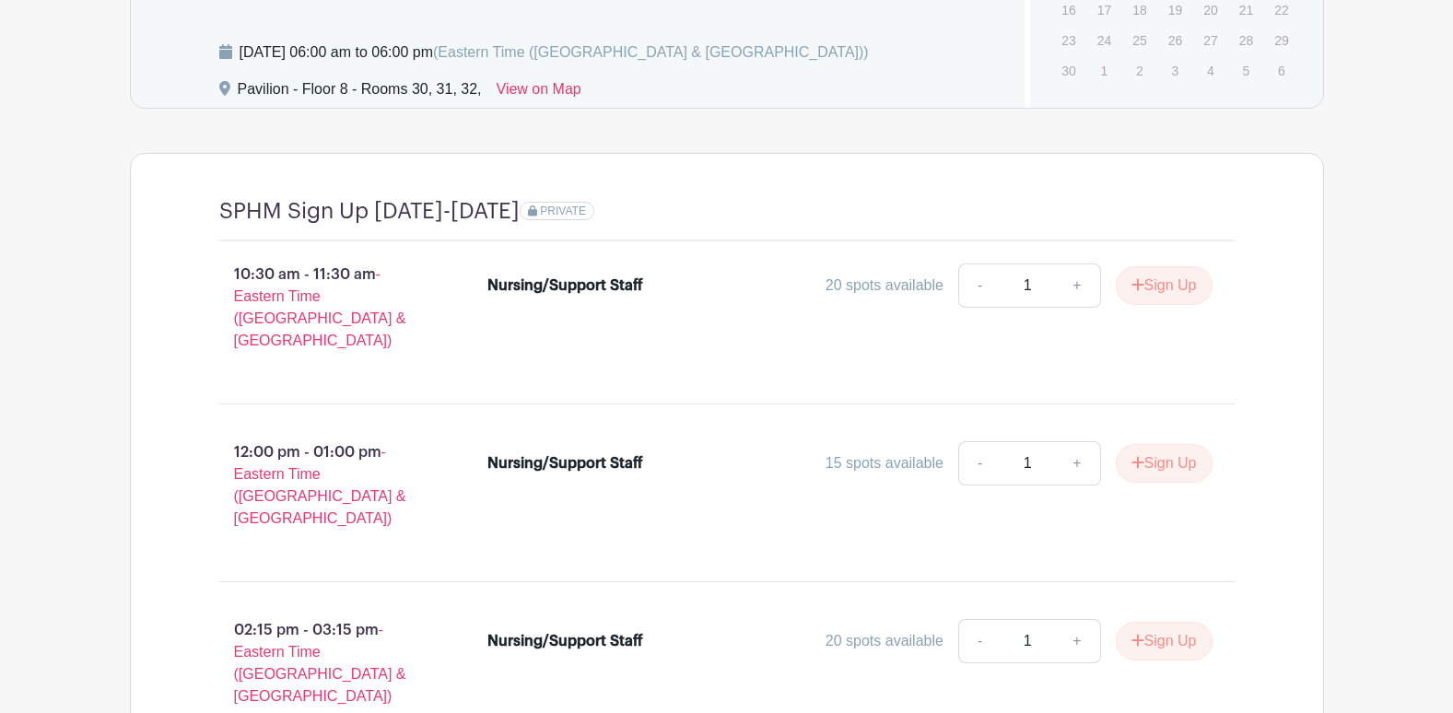
scroll to position [1474, 0]
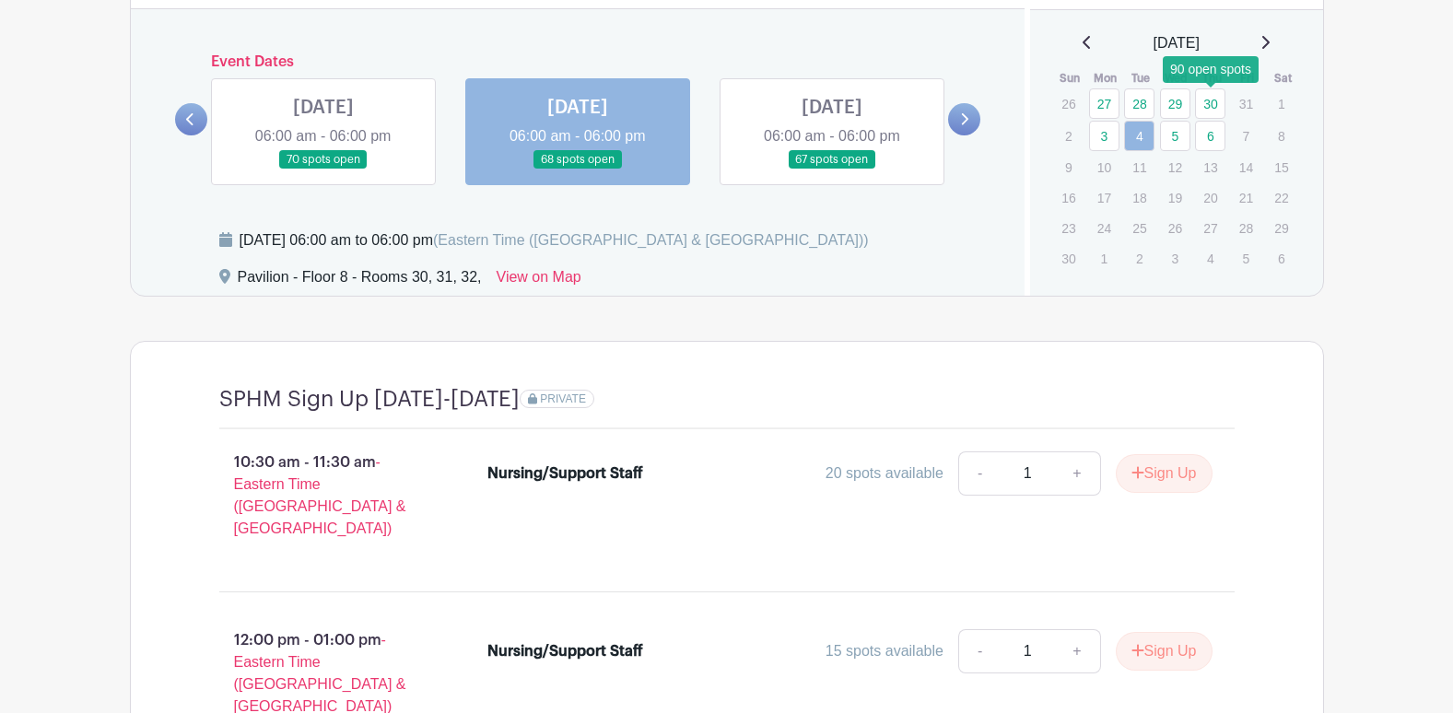
click at [1202, 99] on link "30" at bounding box center [1210, 103] width 30 height 30
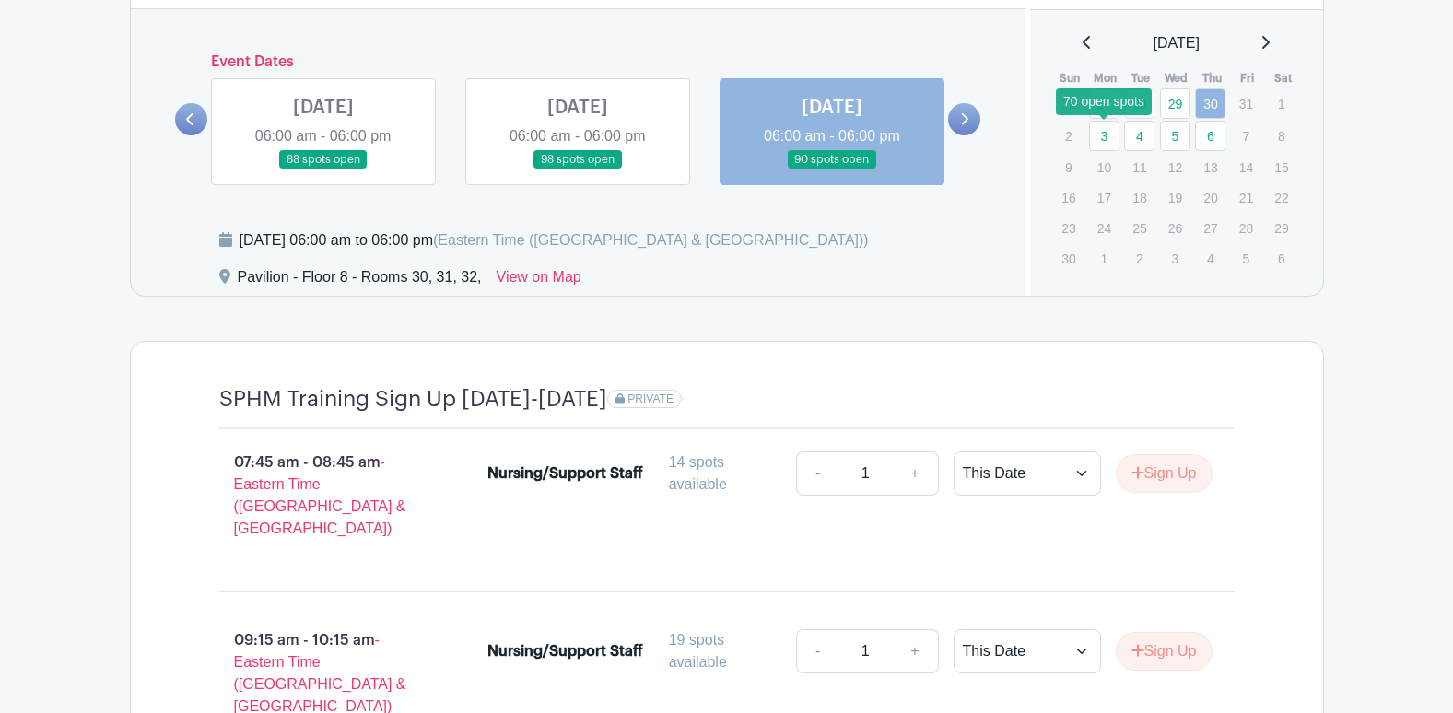
click at [1096, 132] on link "3" at bounding box center [1104, 136] width 30 height 30
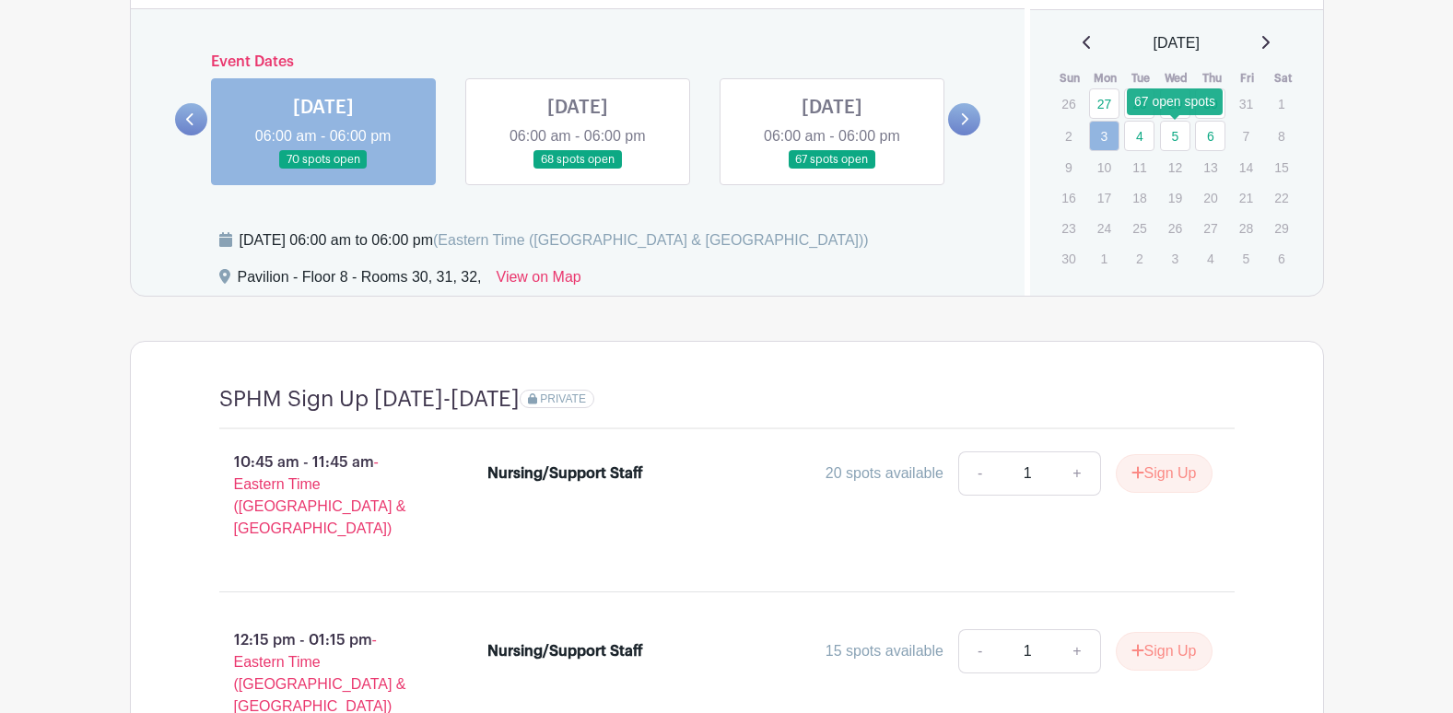
click at [1171, 129] on link "5" at bounding box center [1175, 136] width 30 height 30
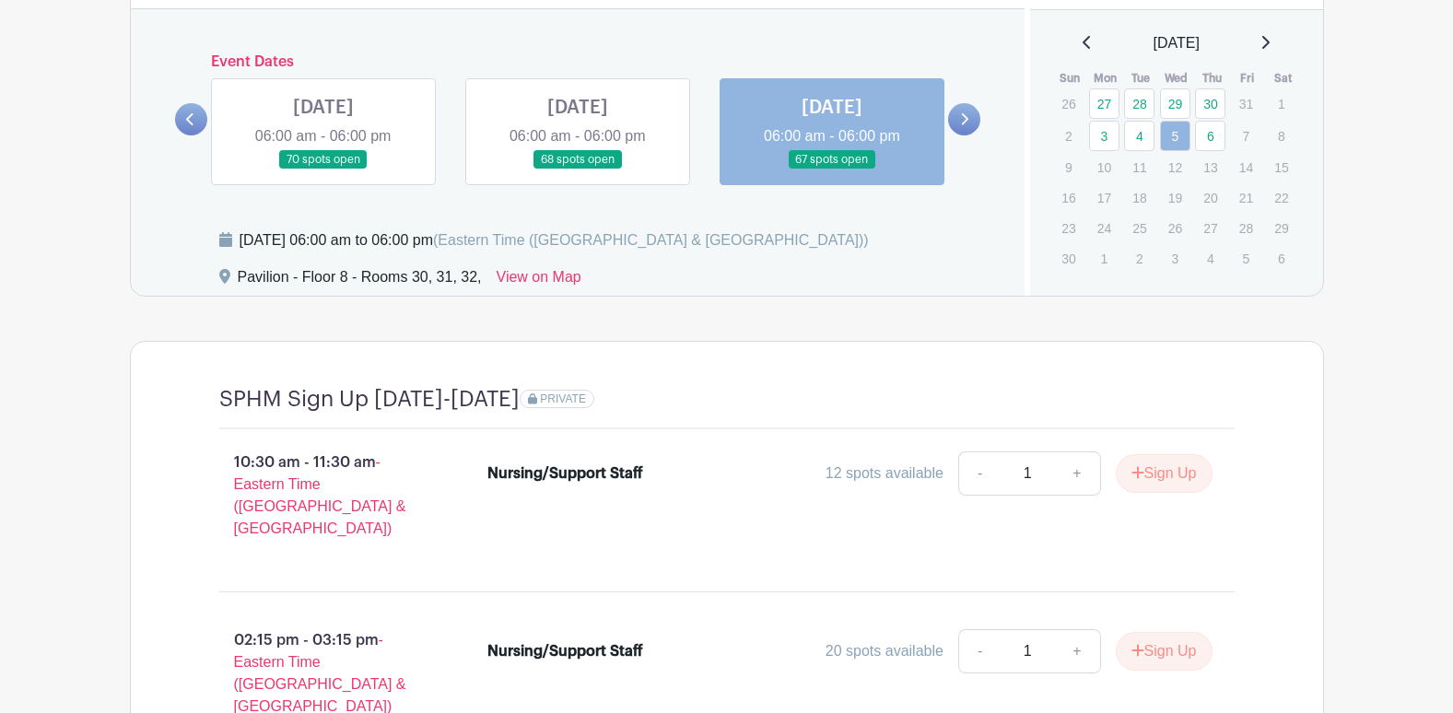
click at [1083, 39] on div "[DATE]" at bounding box center [1176, 43] width 249 height 22
click at [1082, 44] on icon at bounding box center [1085, 42] width 7 height 13
